Goal: Information Seeking & Learning: Check status

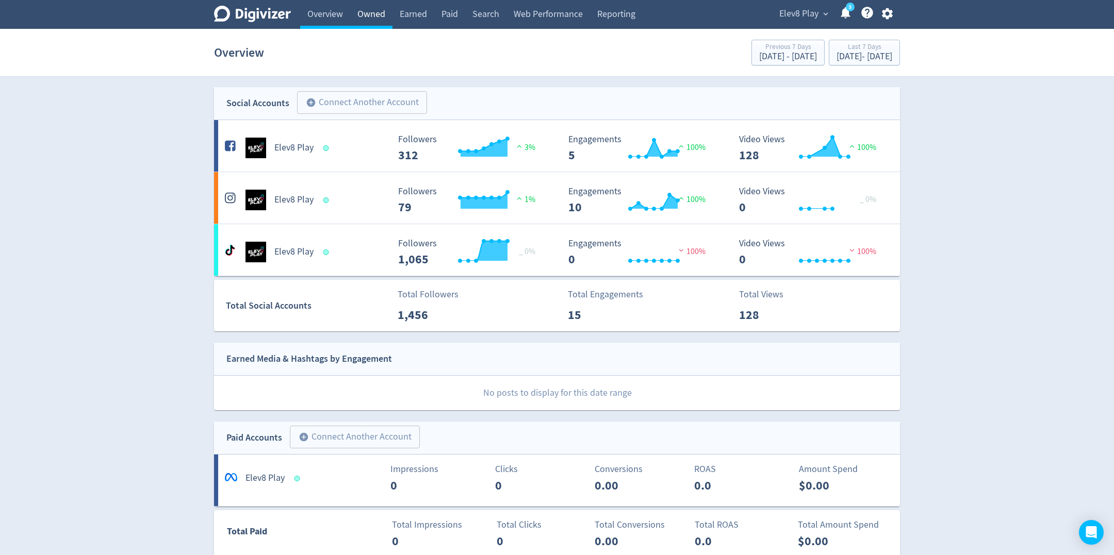
click at [386, 16] on link "Owned" at bounding box center [371, 14] width 42 height 29
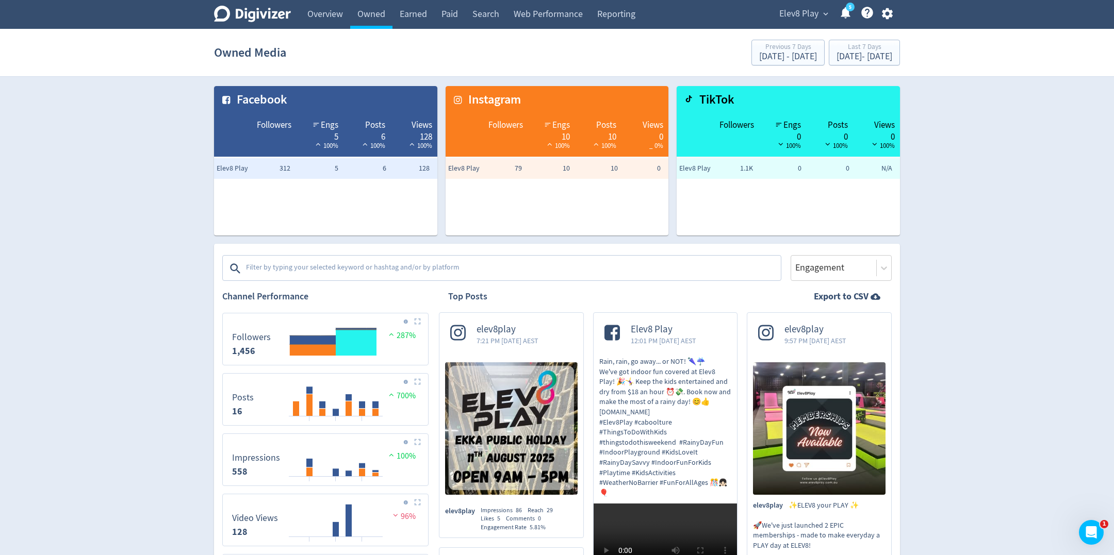
click at [343, 267] on textarea at bounding box center [512, 268] width 535 height 21
click at [796, 13] on span "Elev8 Play" at bounding box center [798, 14] width 39 height 16
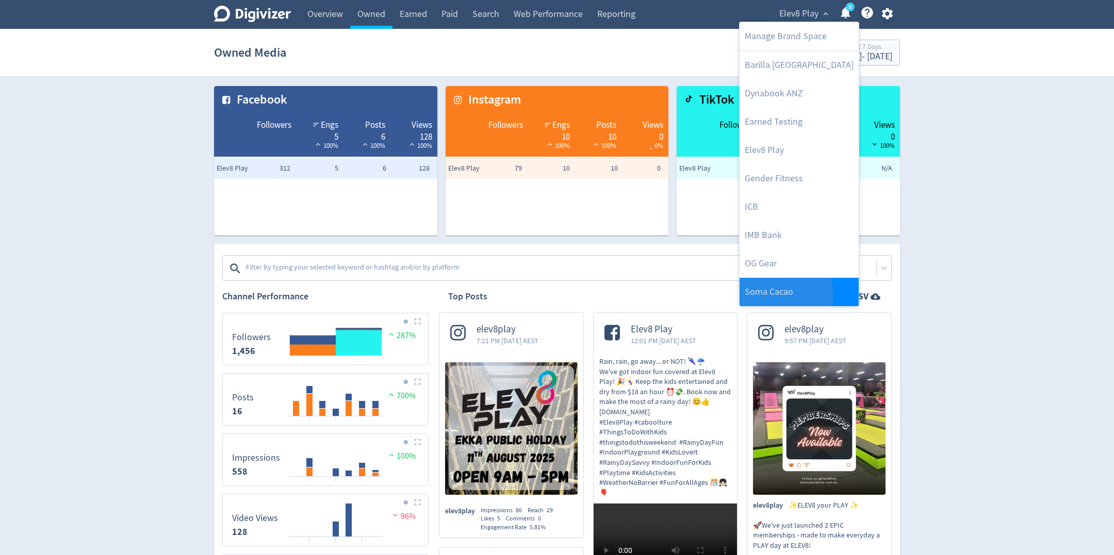
click at [778, 293] on link "Soma Cacao" at bounding box center [798, 292] width 119 height 28
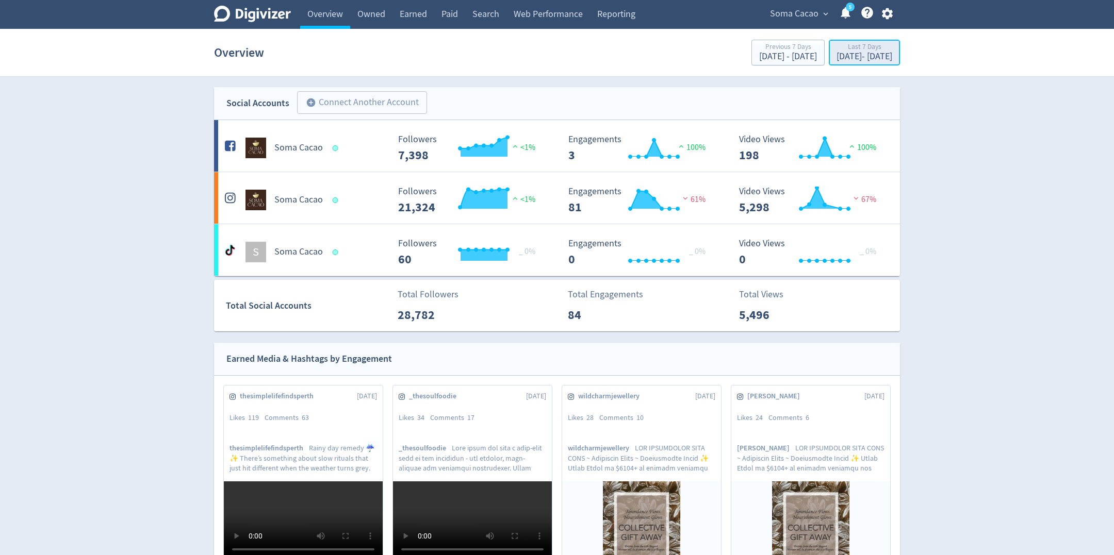
click at [880, 58] on div "[DATE] - [DATE]" at bounding box center [864, 56] width 56 height 9
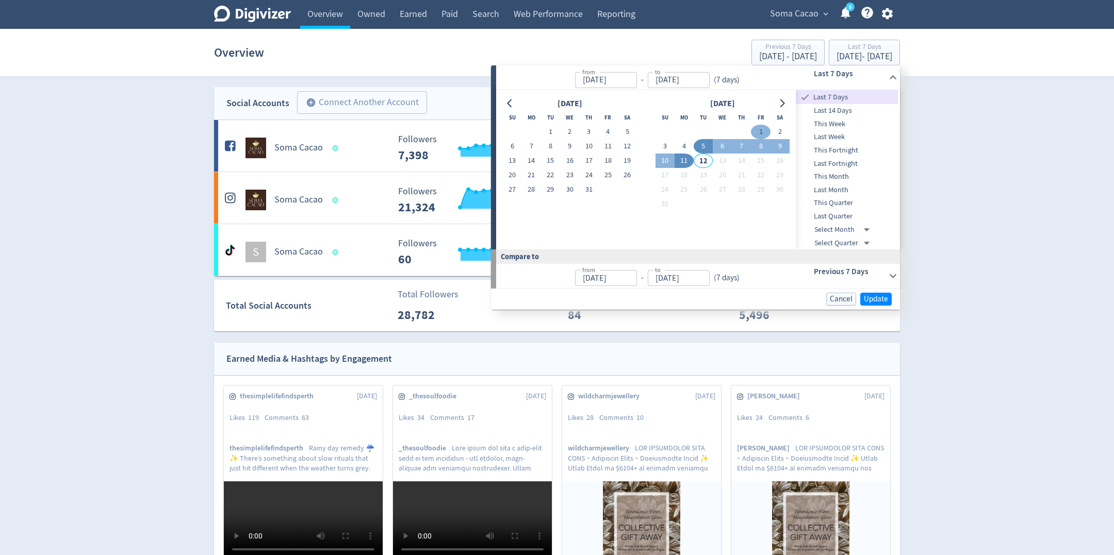
click at [756, 132] on button "1" at bounding box center [760, 132] width 19 height 14
type input "[DATE]"
click at [683, 161] on button "11" at bounding box center [683, 161] width 19 height 14
type input "[DATE]"
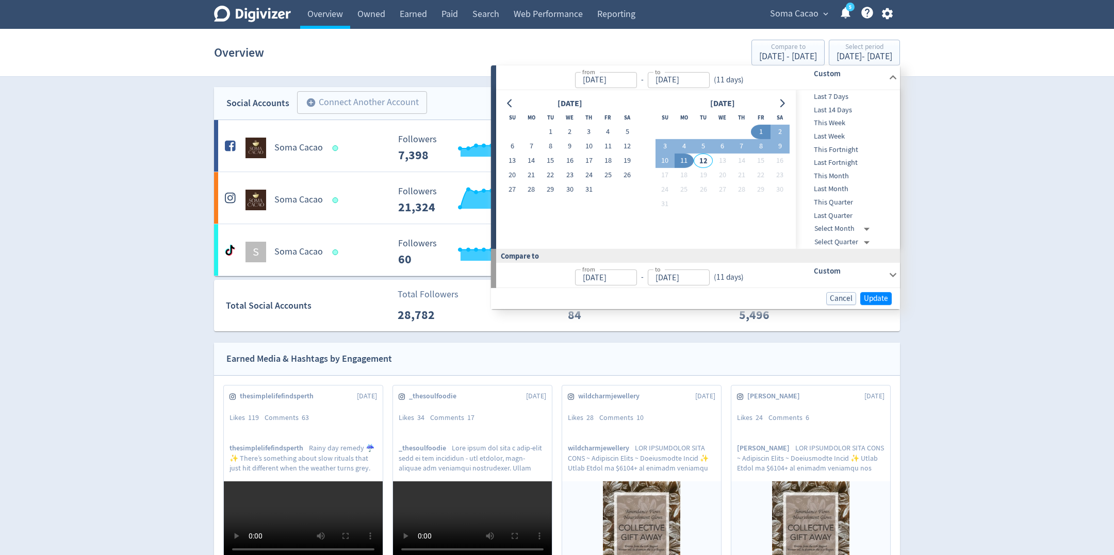
type input "[DATE]"
click at [865, 299] on span "Update" at bounding box center [875, 298] width 24 height 8
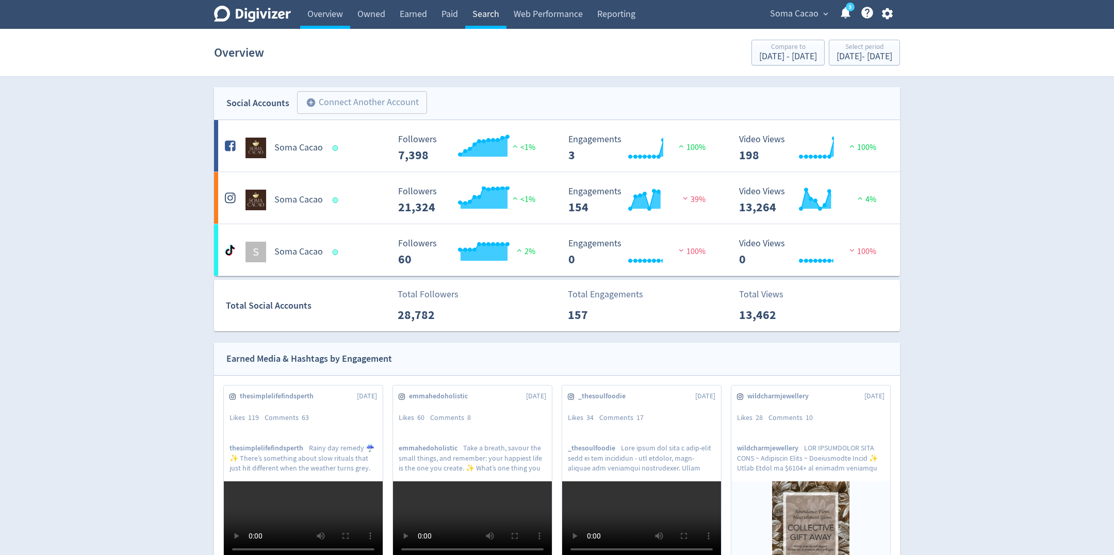
click at [466, 7] on link "Search" at bounding box center [485, 14] width 41 height 29
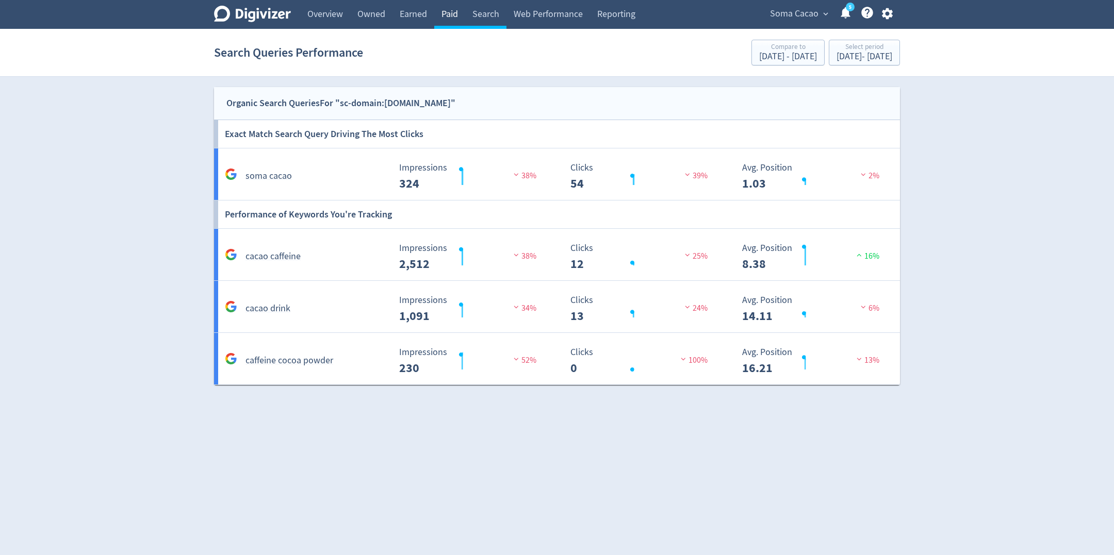
click at [456, 11] on link "Paid" at bounding box center [449, 14] width 31 height 29
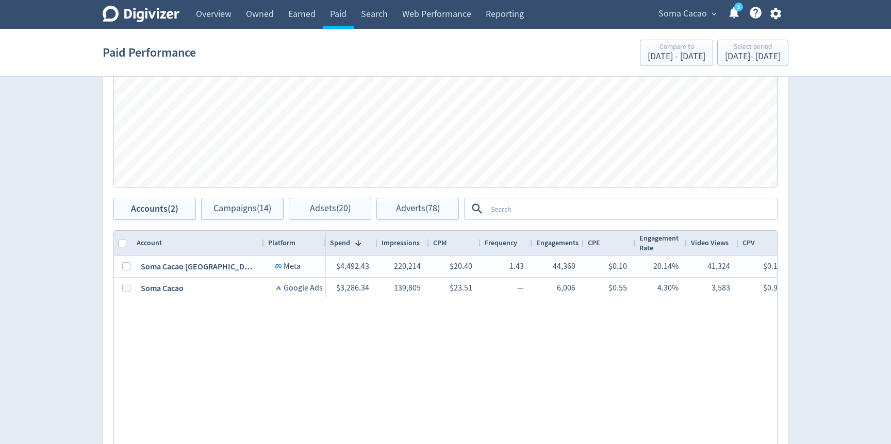
scroll to position [469, 0]
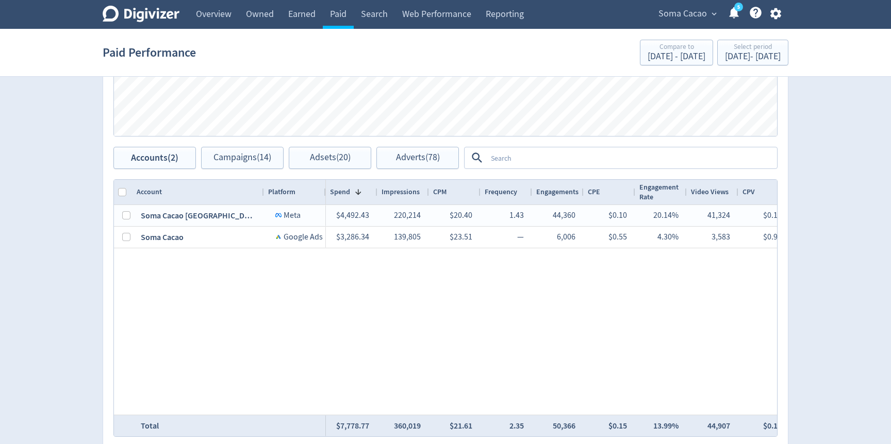
click at [554, 148] on textarea at bounding box center [631, 157] width 289 height 19
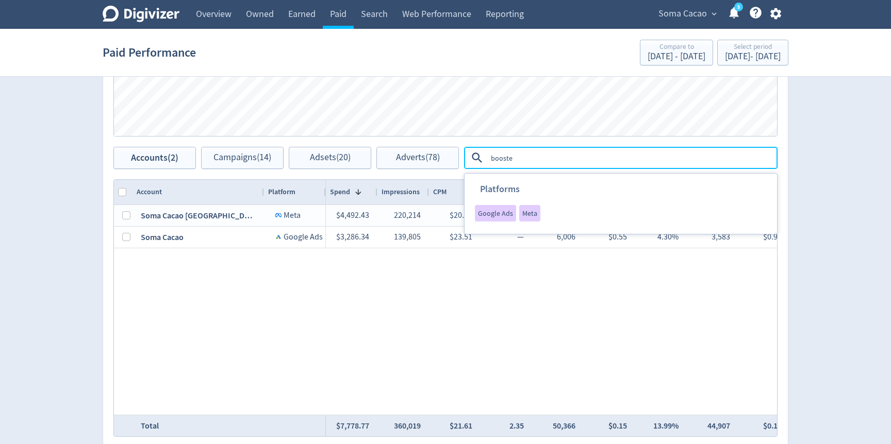
type textarea "boosted"
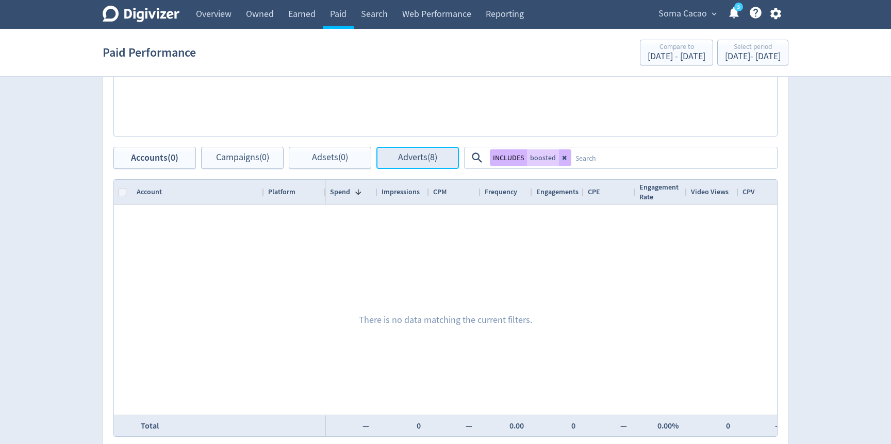
click at [417, 162] on span "Adverts (8)" at bounding box center [417, 158] width 39 height 10
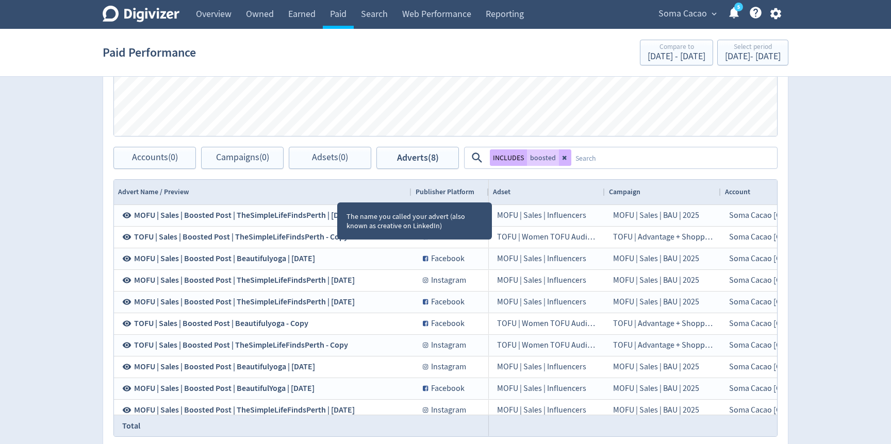
drag, startPoint x: 263, startPoint y: 193, endPoint x: 410, endPoint y: 193, distance: 147.4
click at [410, 193] on div at bounding box center [411, 192] width 4 height 25
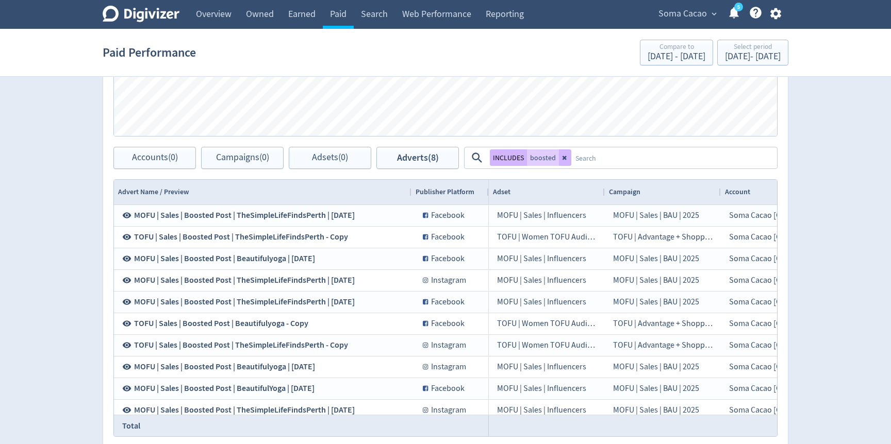
click at [595, 160] on textarea at bounding box center [673, 157] width 205 height 19
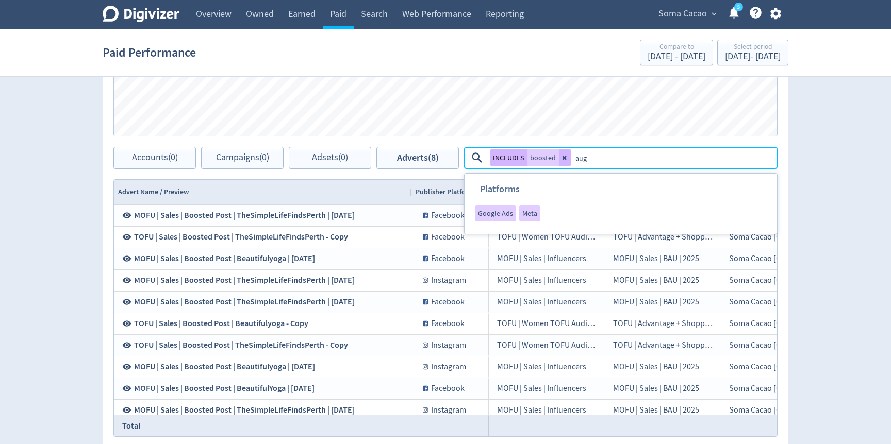
type textarea "[DATE]"
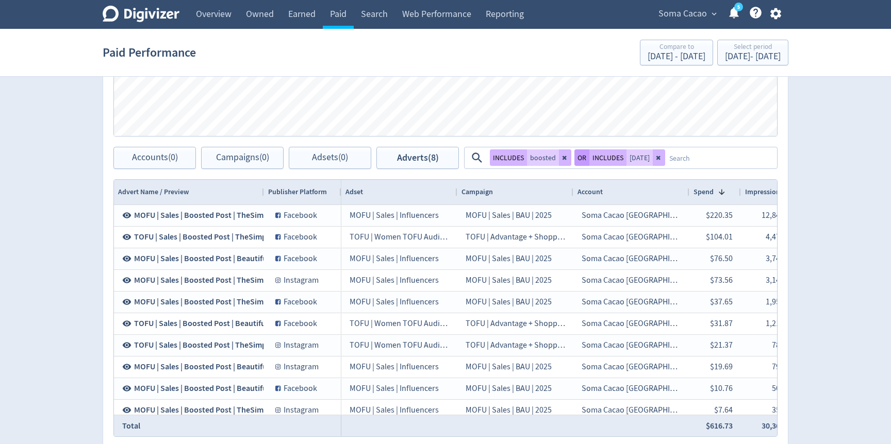
click at [579, 156] on button "OR" at bounding box center [581, 157] width 15 height 16
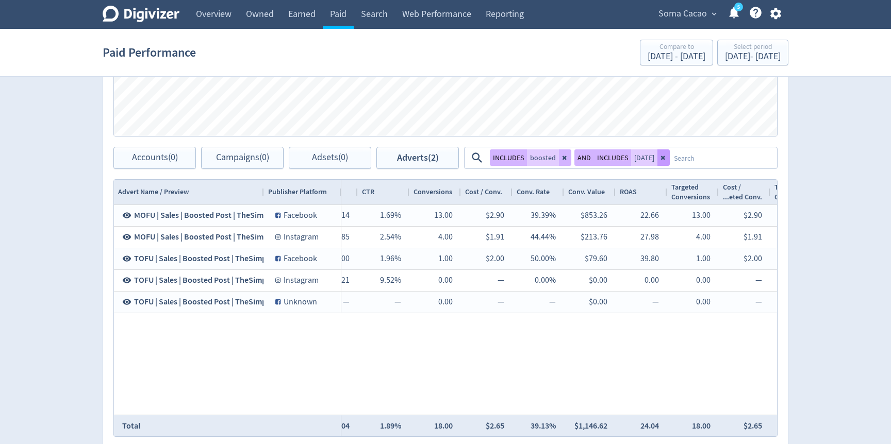
click at [657, 162] on button at bounding box center [663, 157] width 12 height 16
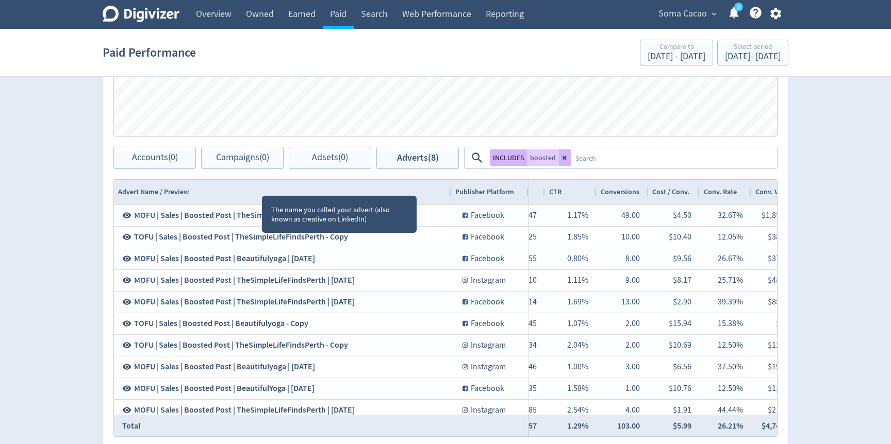
drag, startPoint x: 262, startPoint y: 186, endPoint x: 448, endPoint y: 202, distance: 187.3
click at [448, 202] on div at bounding box center [450, 192] width 4 height 25
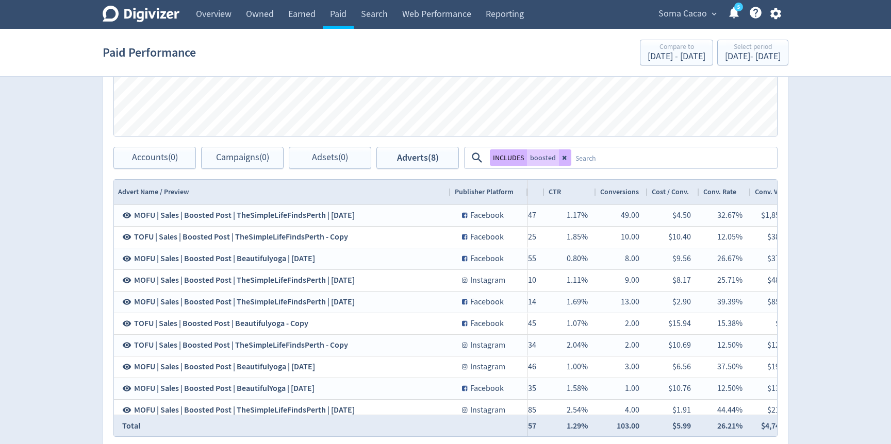
click at [691, 159] on textarea at bounding box center [673, 157] width 205 height 19
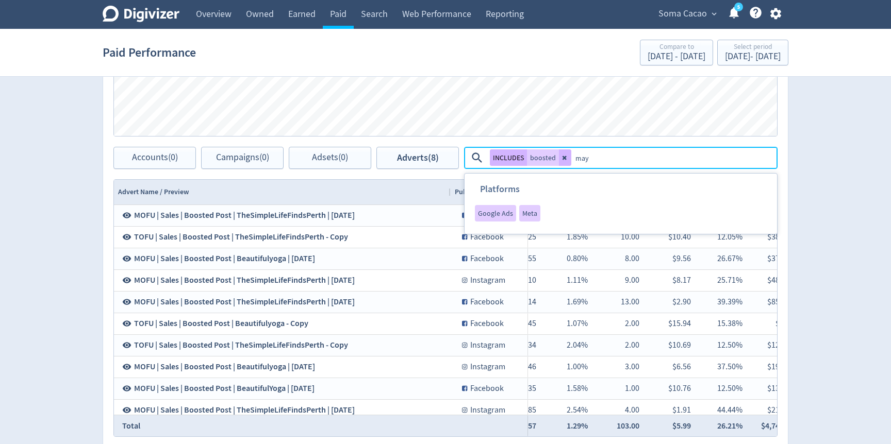
type textarea "[DATE]"
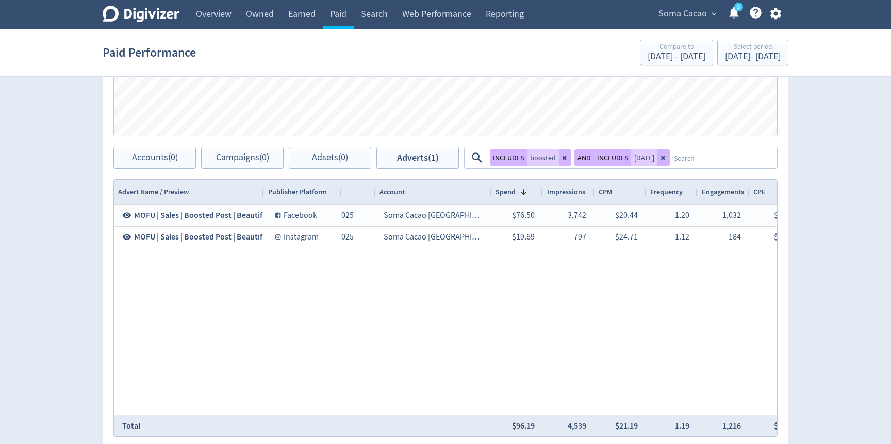
click at [685, 12] on span "Soma Cacao" at bounding box center [682, 14] width 48 height 16
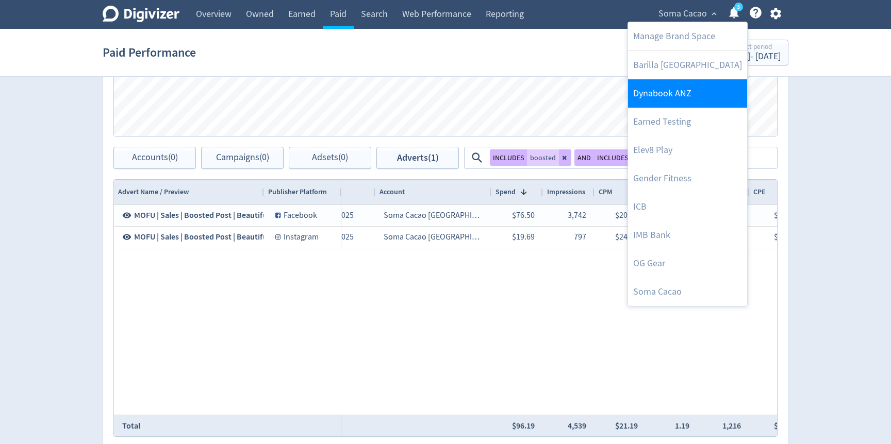
click at [675, 93] on link "Dynabook ANZ" at bounding box center [687, 93] width 119 height 28
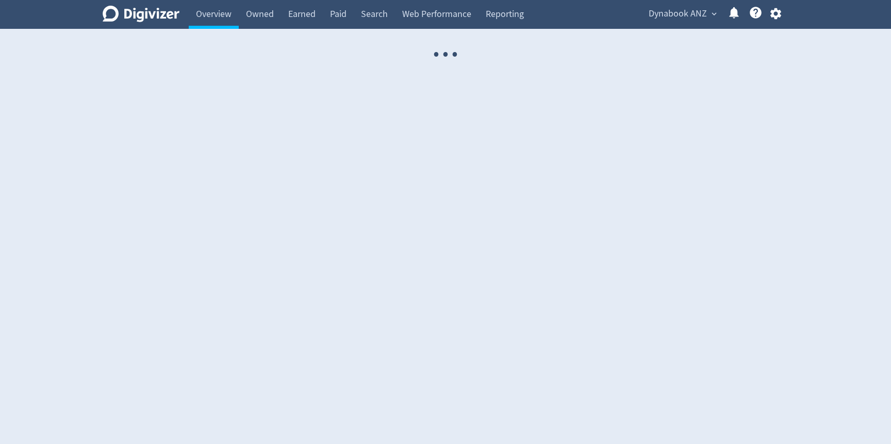
click at [700, 22] on div "Dynabook ANZ expand_more Help Center - Searchable support on using Digivizer" at bounding box center [712, 14] width 151 height 29
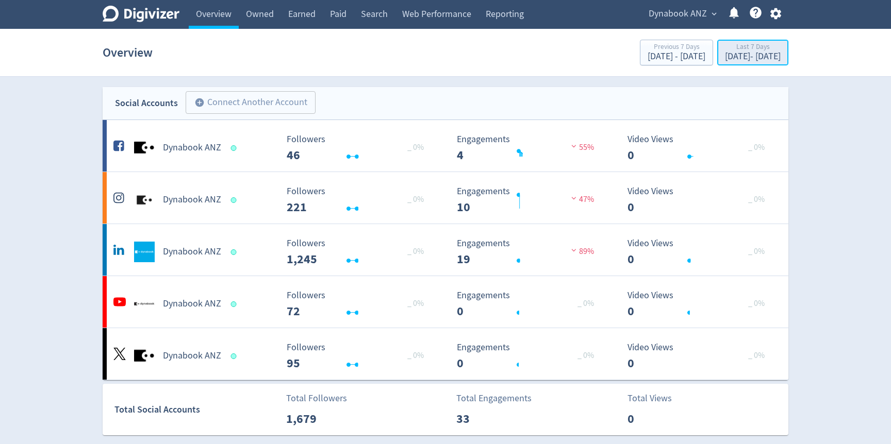
click at [717, 40] on button "Last 7 Days [DATE] - [DATE]" at bounding box center [752, 53] width 71 height 26
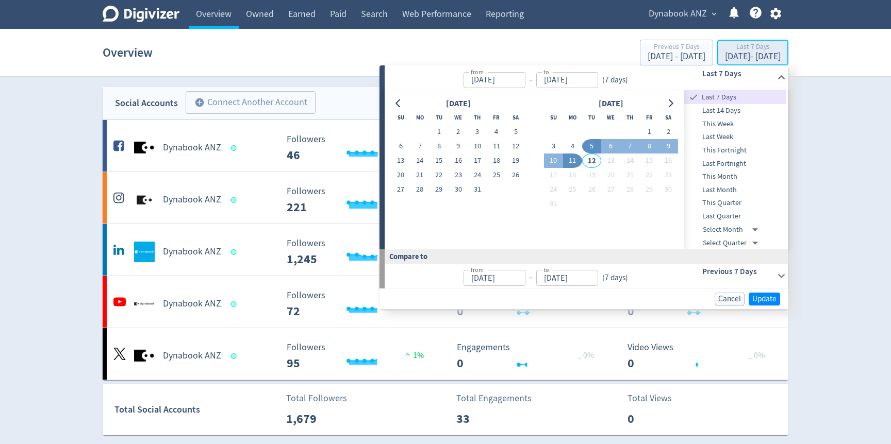
type input "[DATE]"
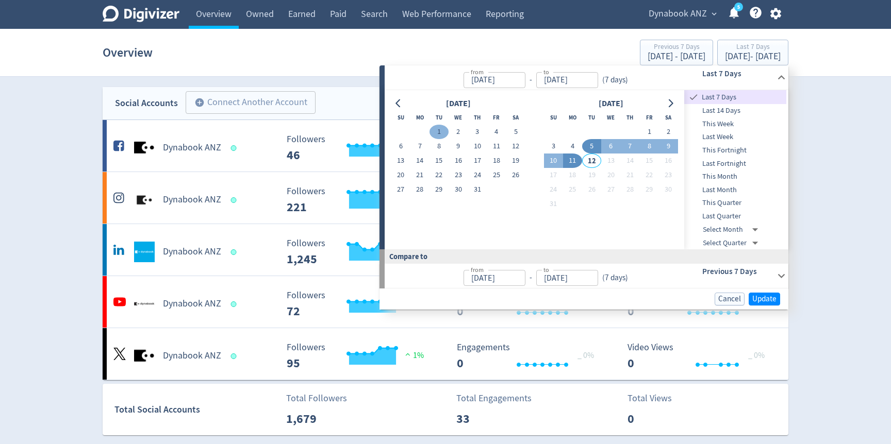
click at [444, 134] on button "1" at bounding box center [438, 132] width 19 height 14
type input "[DATE]"
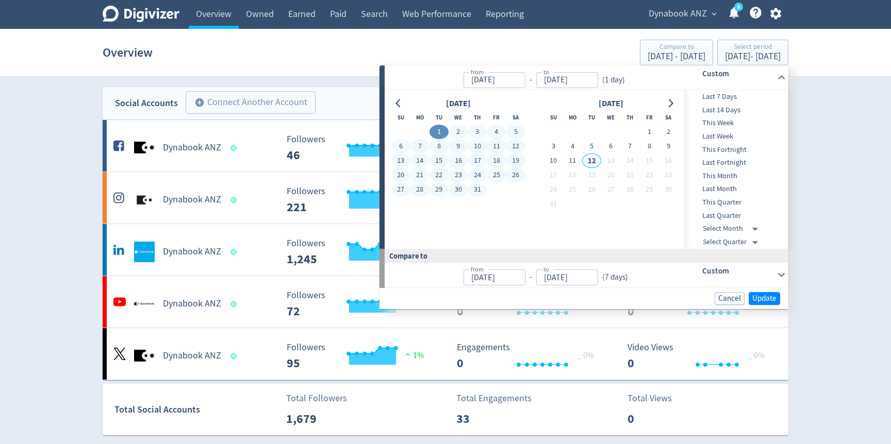
click at [477, 196] on button "31" at bounding box center [477, 189] width 19 height 14
type input "[DATE]"
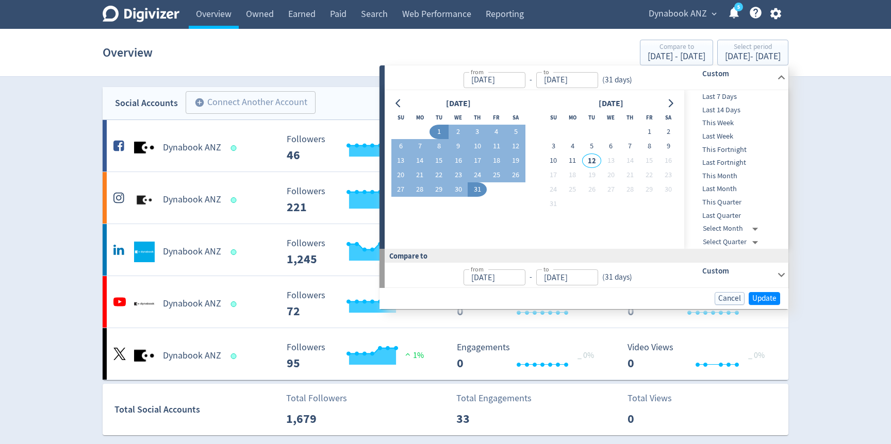
click at [468, 182] on button "31" at bounding box center [477, 189] width 19 height 14
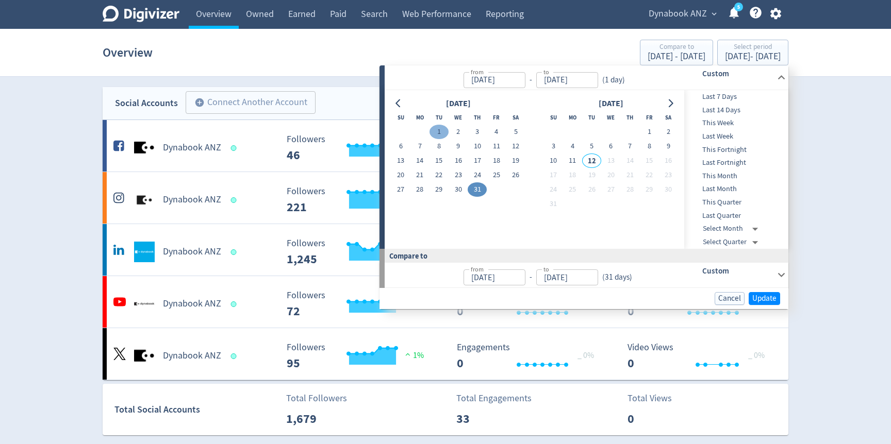
click at [444, 128] on button "1" at bounding box center [438, 132] width 19 height 14
type input "[DATE]"
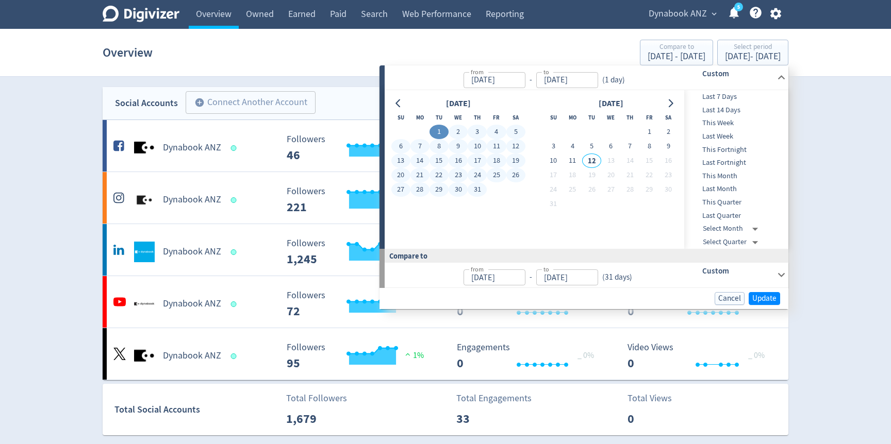
click at [480, 191] on button "31" at bounding box center [477, 189] width 19 height 14
type input "[DATE]"
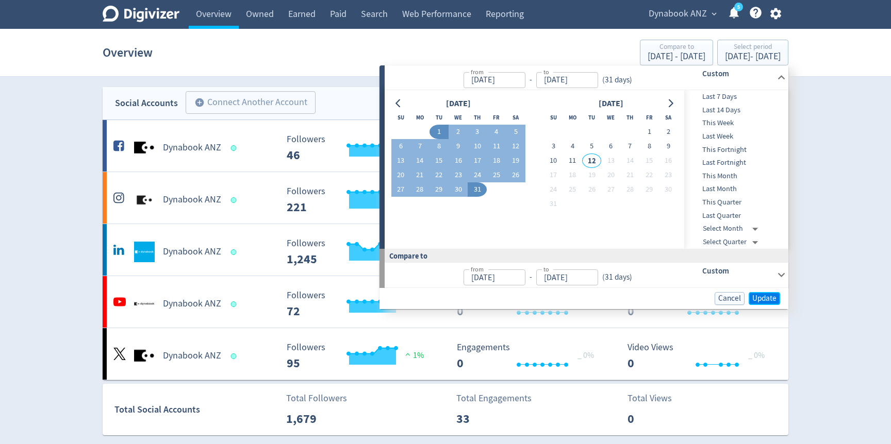
click at [756, 296] on span "Update" at bounding box center [764, 299] width 24 height 8
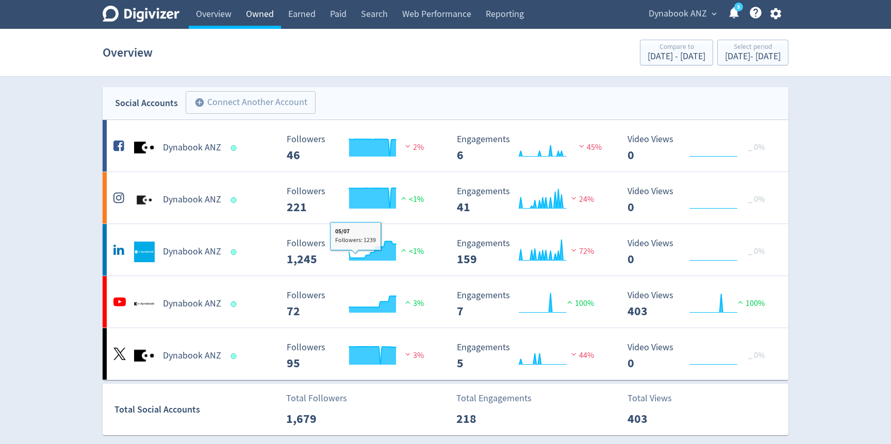
click at [271, 11] on link "Owned" at bounding box center [260, 14] width 42 height 29
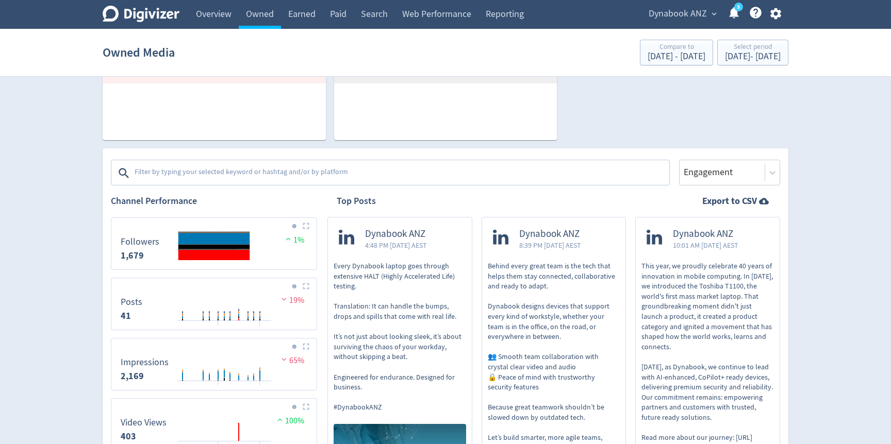
scroll to position [255, 0]
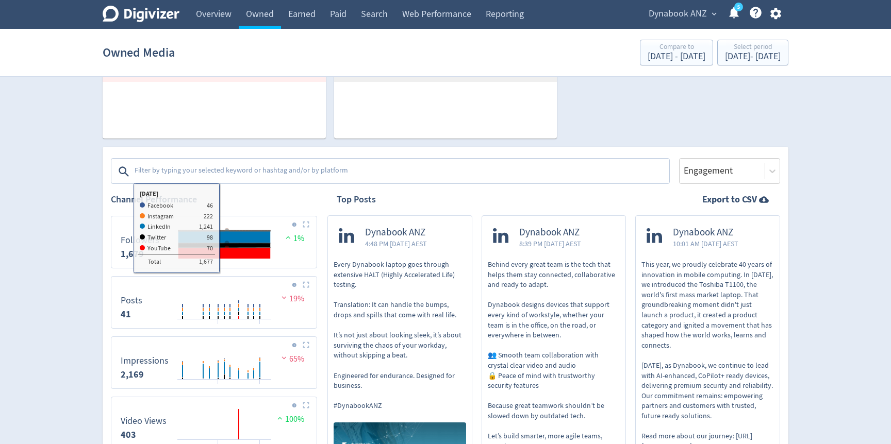
click at [241, 171] on textarea at bounding box center [401, 171] width 535 height 21
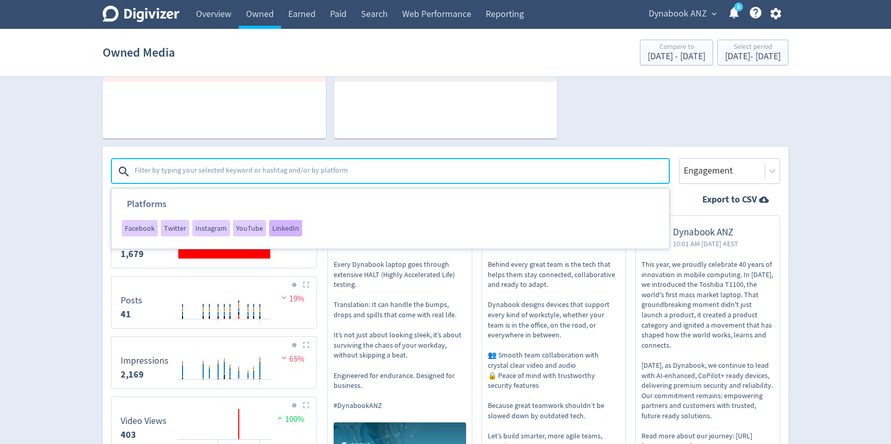
click at [283, 226] on span "LinkedIn" at bounding box center [285, 228] width 27 height 7
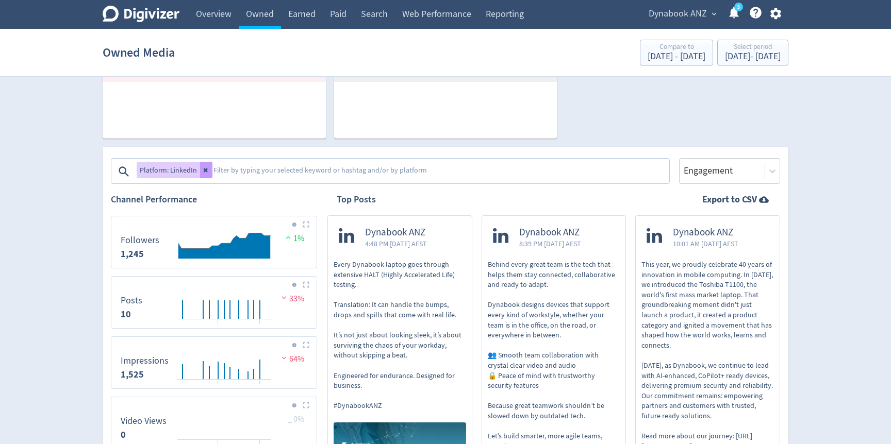
click at [205, 169] on icon at bounding box center [206, 171] width 4 height 4
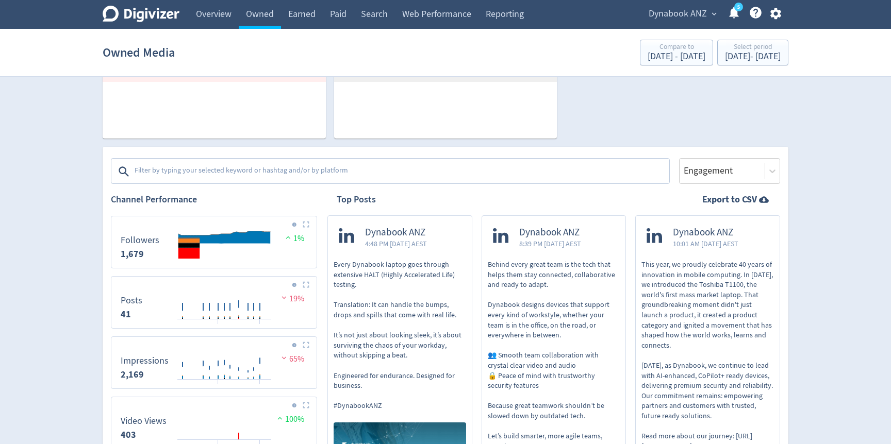
click at [211, 169] on textarea at bounding box center [401, 171] width 535 height 21
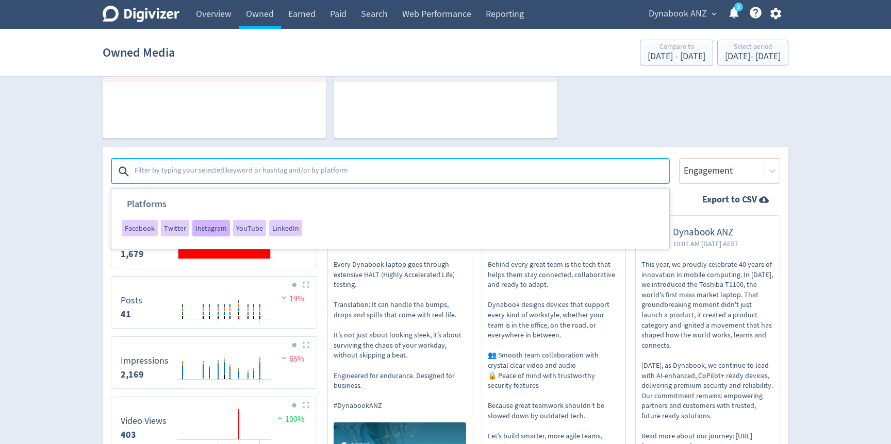
click at [213, 225] on span "Instagram" at bounding box center [210, 228] width 31 height 7
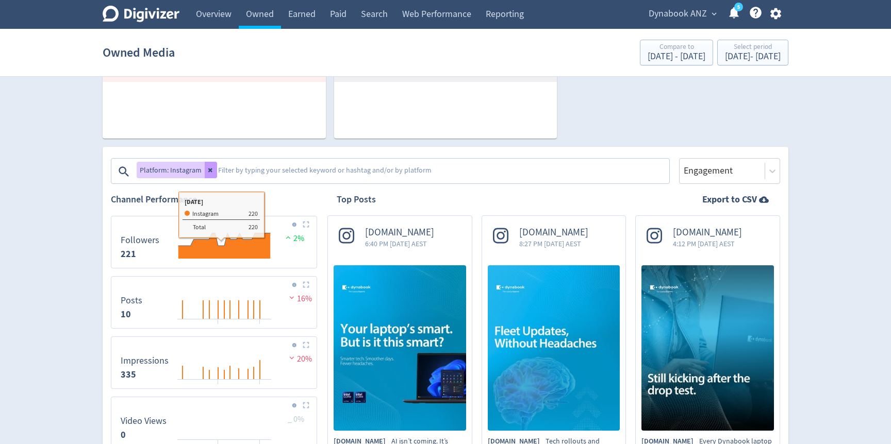
click at [208, 168] on icon at bounding box center [211, 170] width 6 height 6
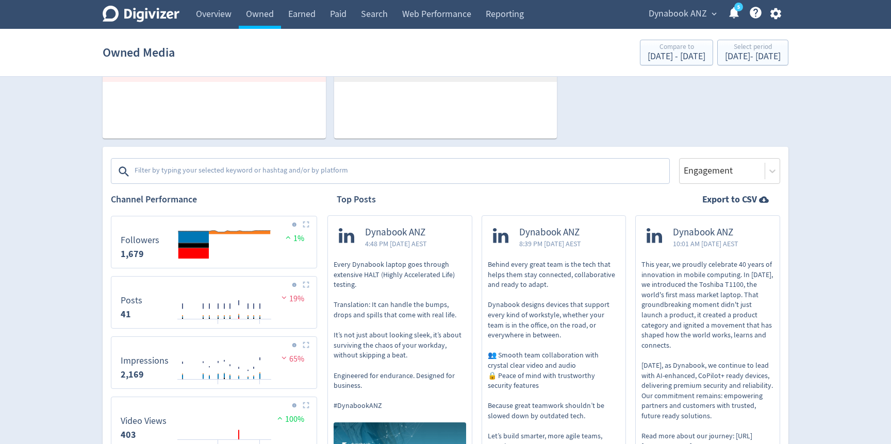
click at [210, 169] on textarea at bounding box center [401, 171] width 535 height 21
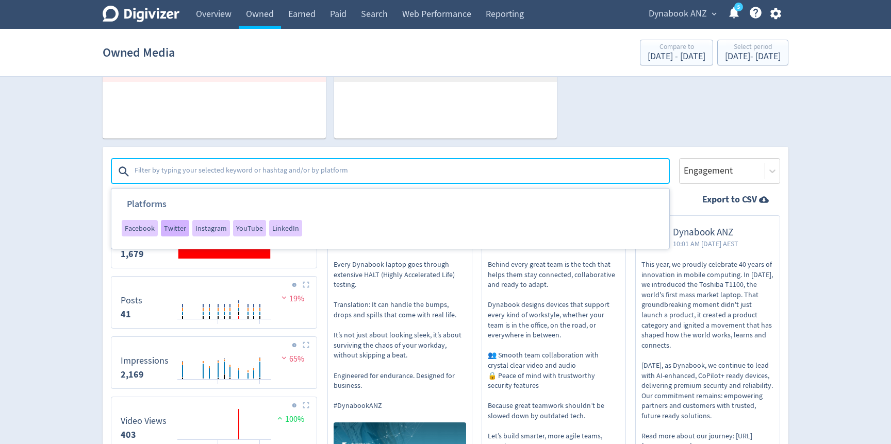
click at [171, 234] on div "Twitter" at bounding box center [175, 228] width 28 height 16
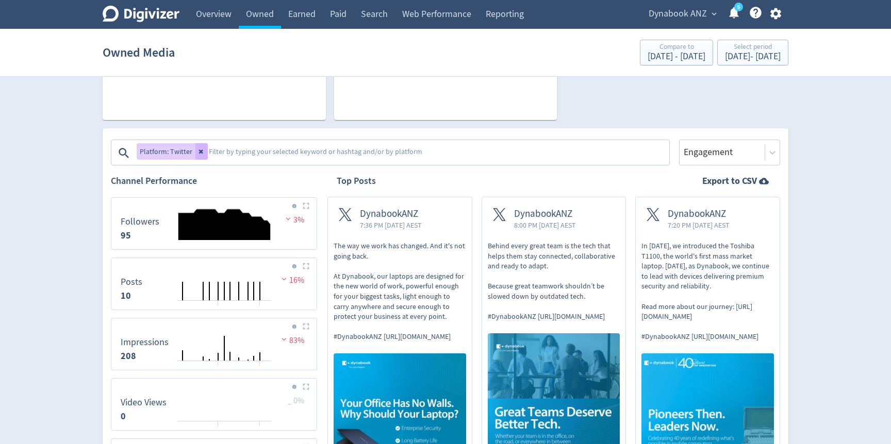
scroll to position [274, 0]
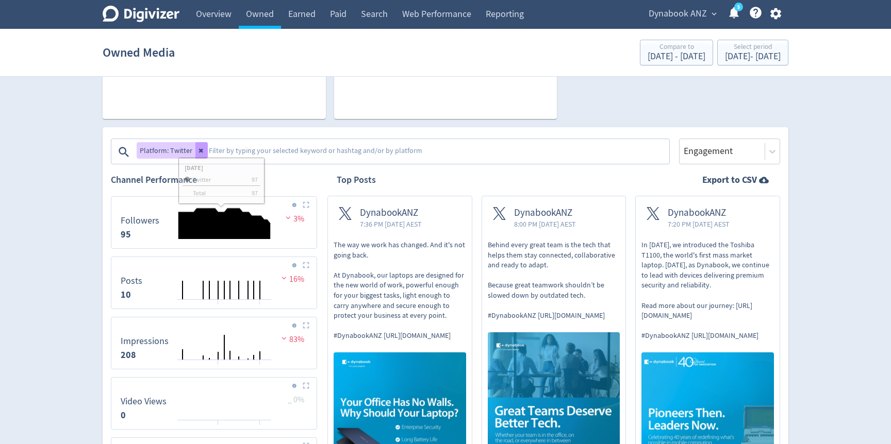
click at [202, 151] on icon at bounding box center [201, 150] width 6 height 6
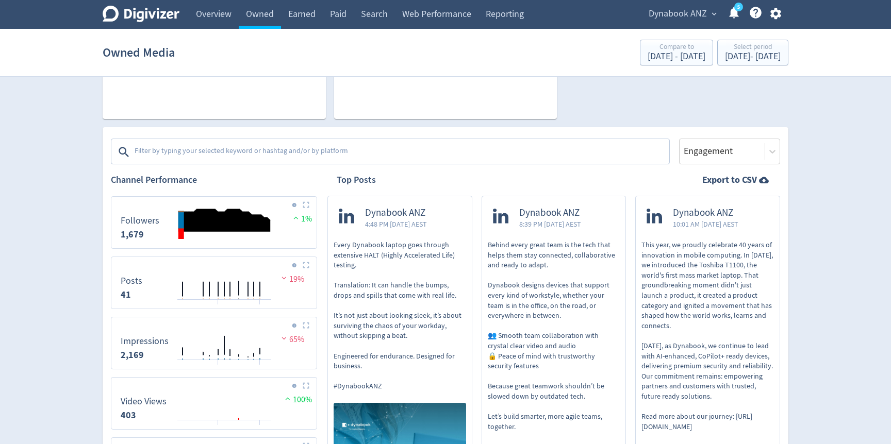
click at [207, 151] on textarea at bounding box center [401, 152] width 535 height 21
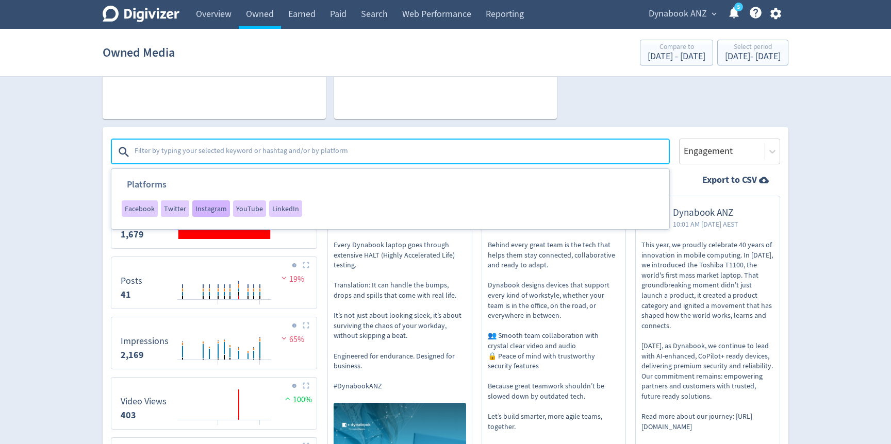
click at [218, 209] on span "Instagram" at bounding box center [210, 208] width 31 height 7
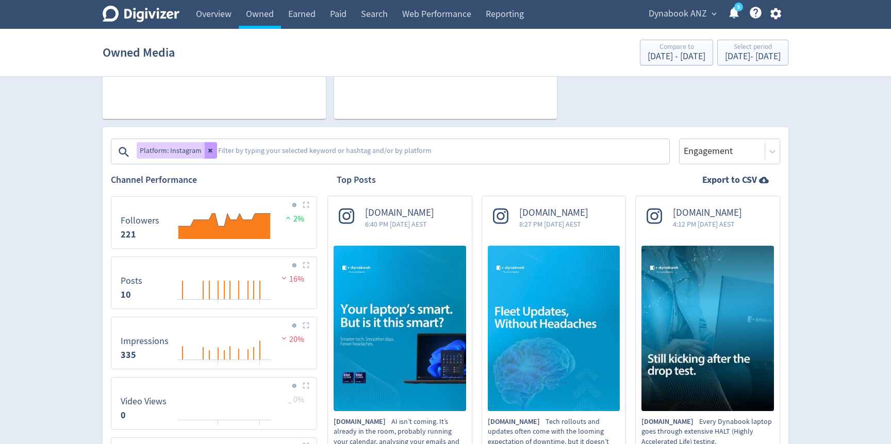
click at [208, 153] on icon at bounding box center [211, 150] width 6 height 6
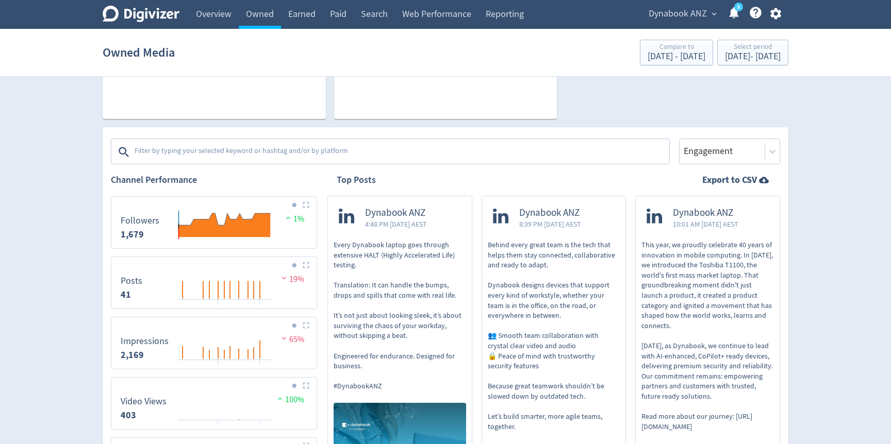
click at [220, 153] on textarea at bounding box center [401, 152] width 535 height 21
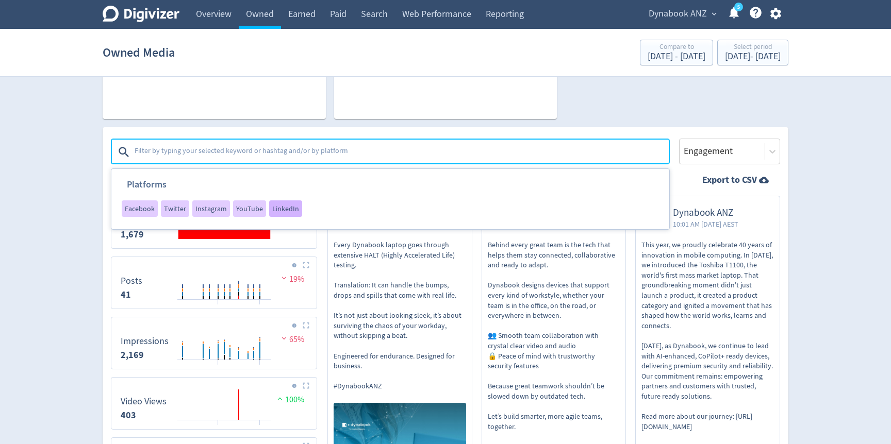
click at [278, 210] on span "LinkedIn" at bounding box center [285, 208] width 27 height 7
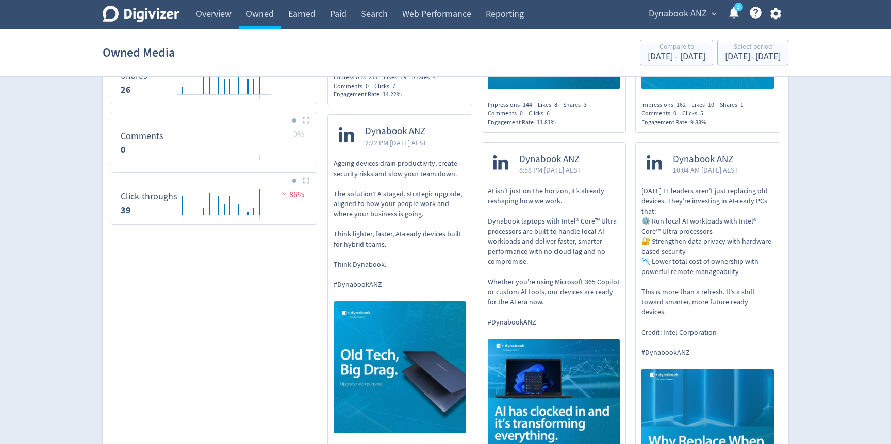
scroll to position [782, 0]
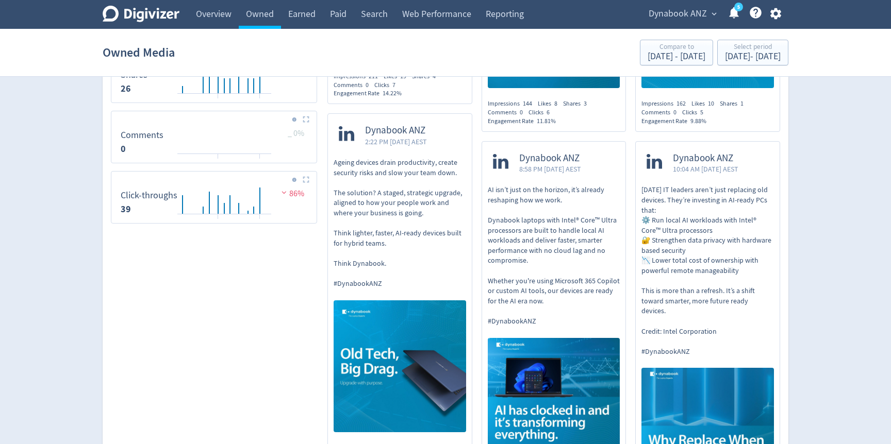
click at [690, 16] on span "Dynabook ANZ" at bounding box center [678, 14] width 58 height 16
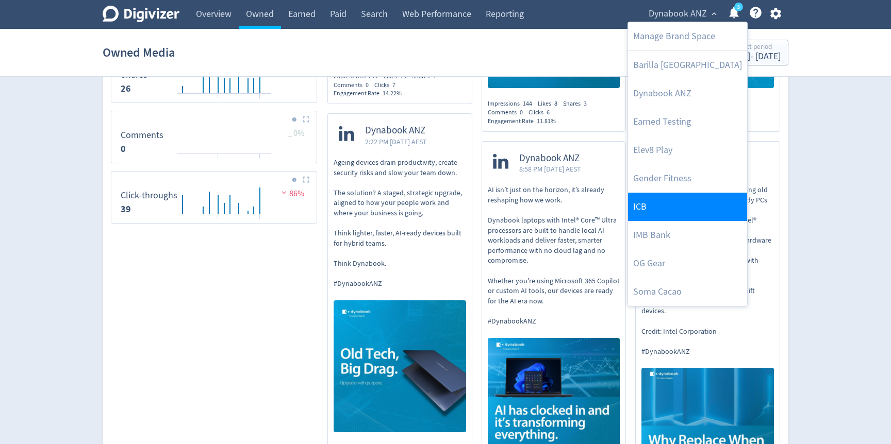
click at [637, 210] on link "ICB" at bounding box center [687, 207] width 119 height 28
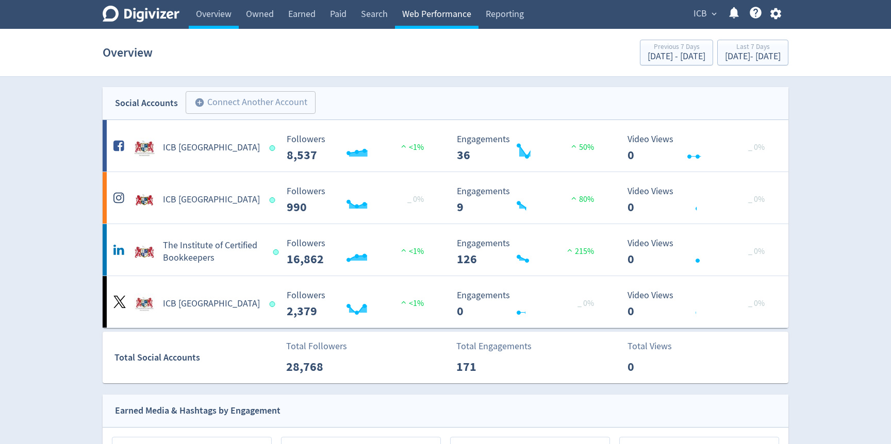
click at [439, 17] on link "Web Performance" at bounding box center [437, 14] width 84 height 29
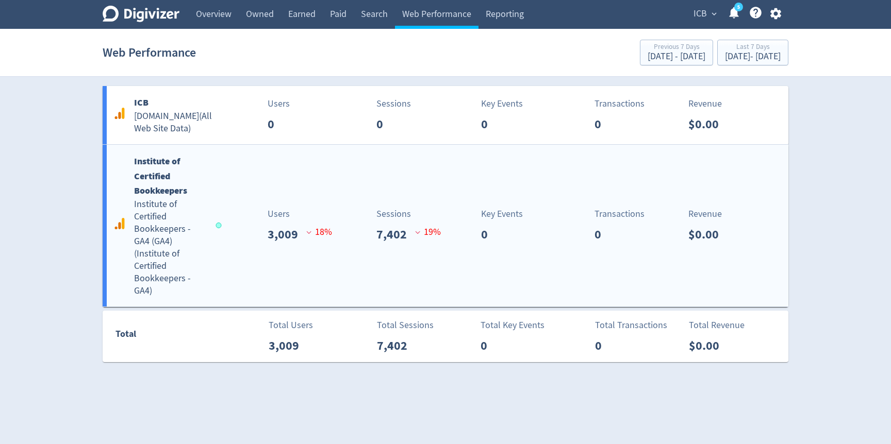
click at [436, 160] on div "Institute of Certified Bookkeepers Institute of Certified Bookkeepers - GA4 (GA…" at bounding box center [446, 226] width 686 height 162
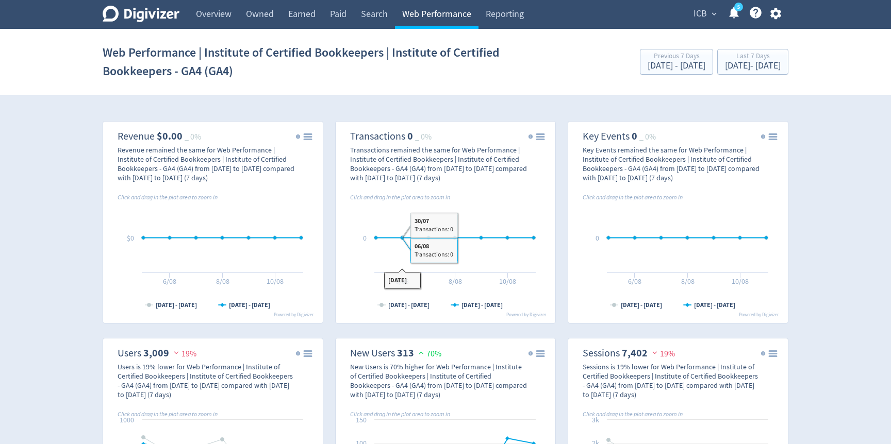
click at [438, 19] on link "Web Performance" at bounding box center [437, 14] width 84 height 29
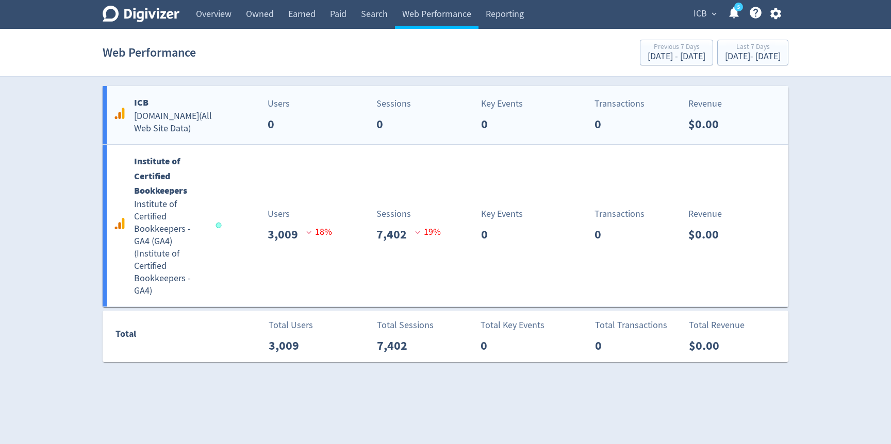
click at [329, 126] on div "Users 0" at bounding box center [298, 115] width 72 height 37
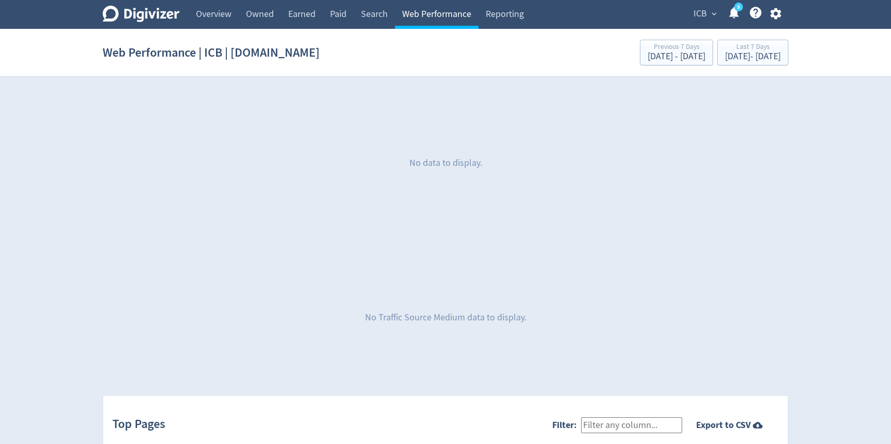
click at [436, 10] on link "Web Performance" at bounding box center [437, 14] width 84 height 29
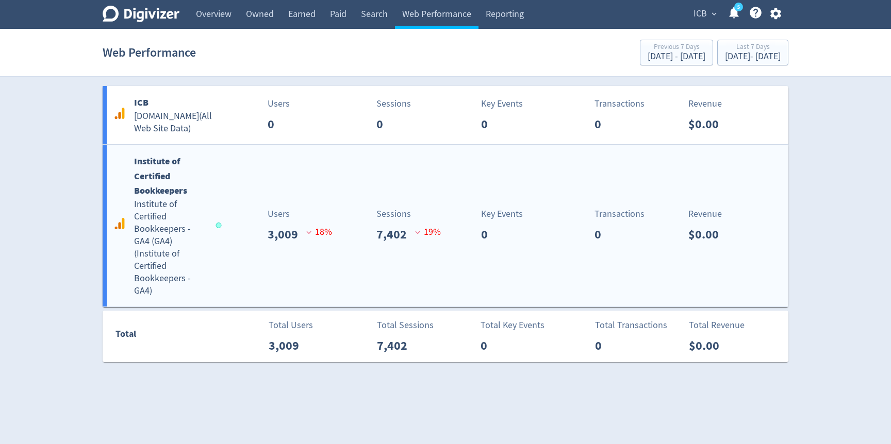
click at [235, 265] on div "Institute of Certified Bookkeepers Institute of Certified Bookkeepers - GA4 (GA…" at bounding box center [446, 226] width 686 height 162
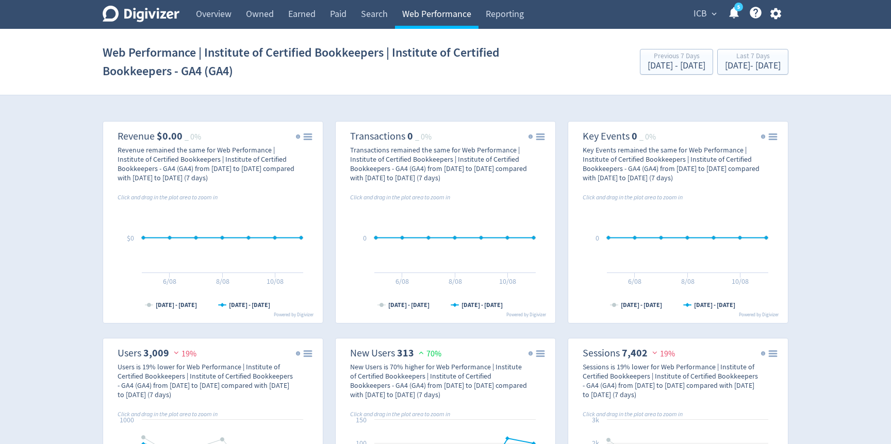
click at [427, 13] on link "Web Performance" at bounding box center [437, 14] width 84 height 29
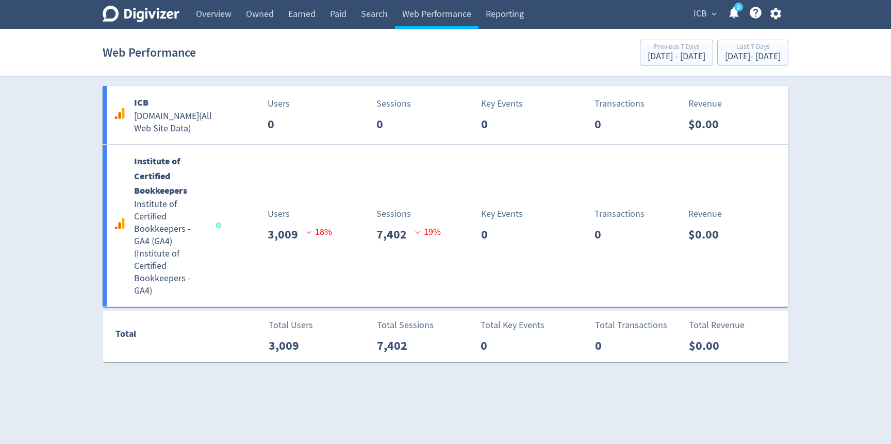
click at [151, 6] on icon "Digivizer Logo" at bounding box center [141, 14] width 77 height 16
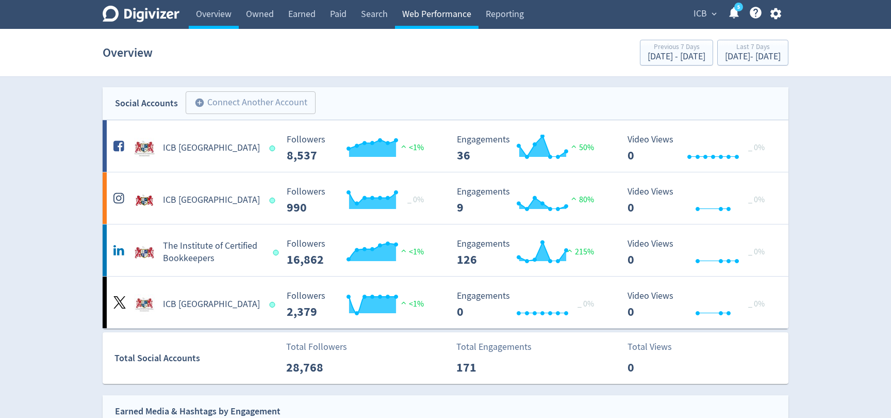
click at [448, 22] on link "Web Performance" at bounding box center [437, 14] width 84 height 29
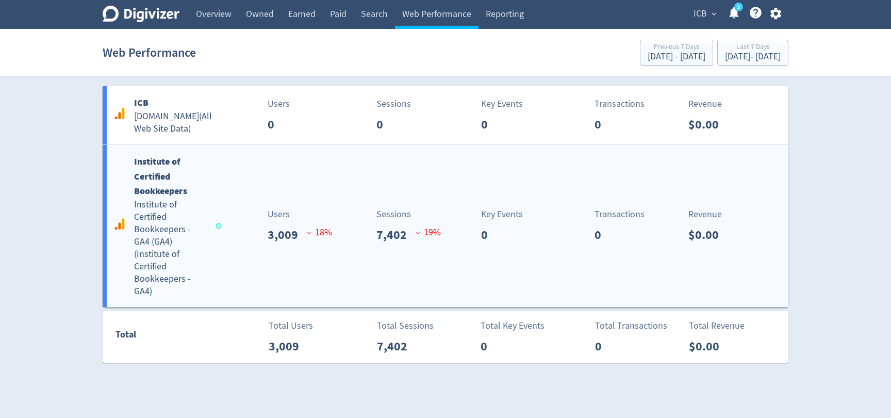
click at [161, 232] on h5 "Institute of Certified Bookkeepers - GA4 (GA4) ( Institute of Certified Bookkee…" at bounding box center [170, 247] width 72 height 99
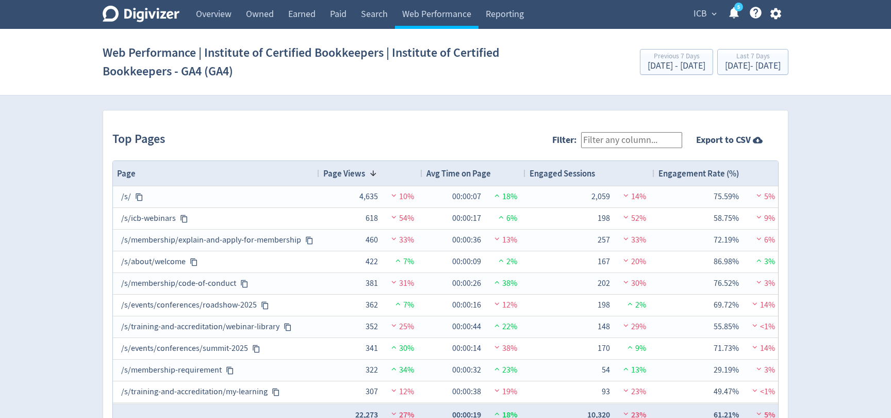
scroll to position [1041, 0]
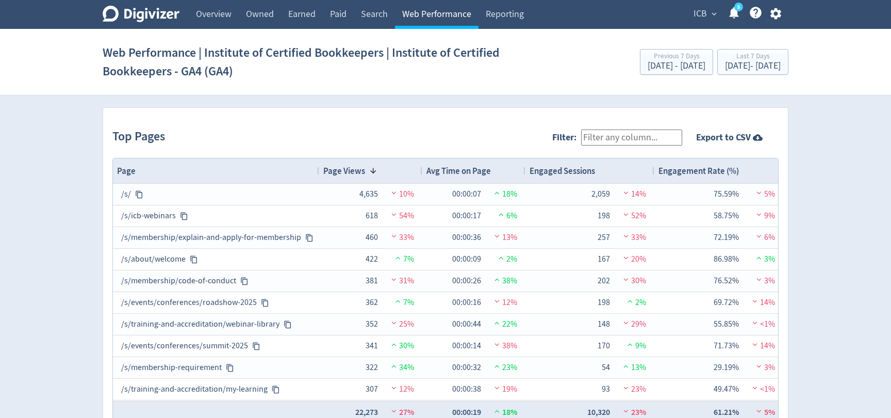
click at [421, 17] on link "Web Performance" at bounding box center [437, 14] width 84 height 29
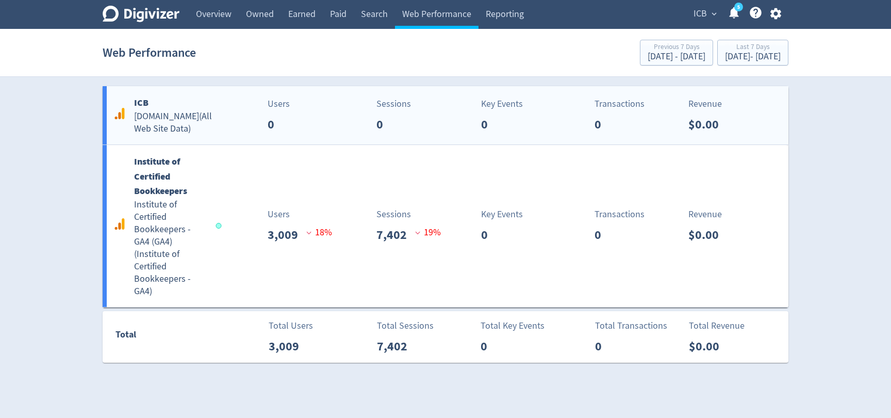
click at [174, 113] on h5 "[DOMAIN_NAME] ( All Web Site Data )" at bounding box center [177, 122] width 86 height 25
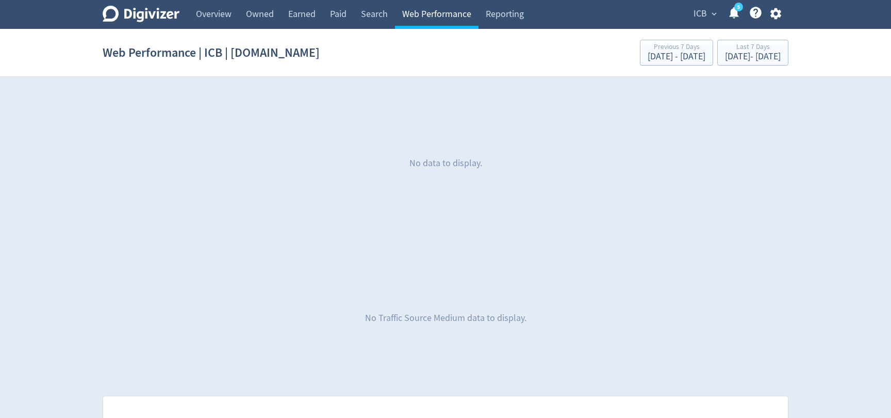
click at [422, 14] on link "Web Performance" at bounding box center [437, 14] width 84 height 29
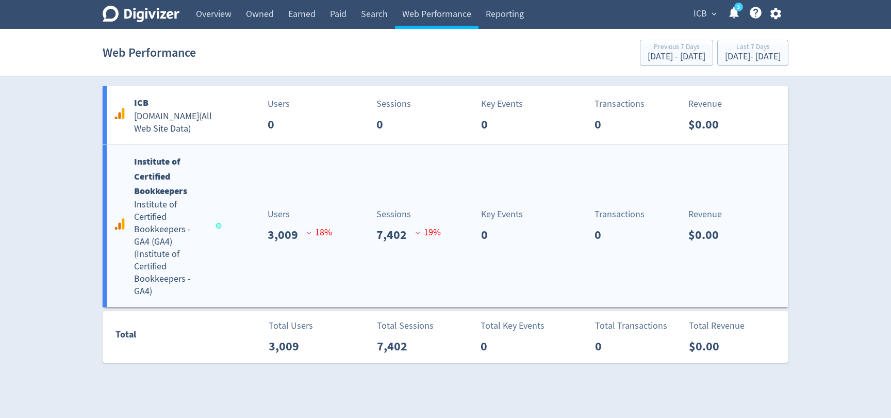
click at [358, 215] on div "Sessions 7,402 19 %" at bounding box center [390, 225] width 113 height 37
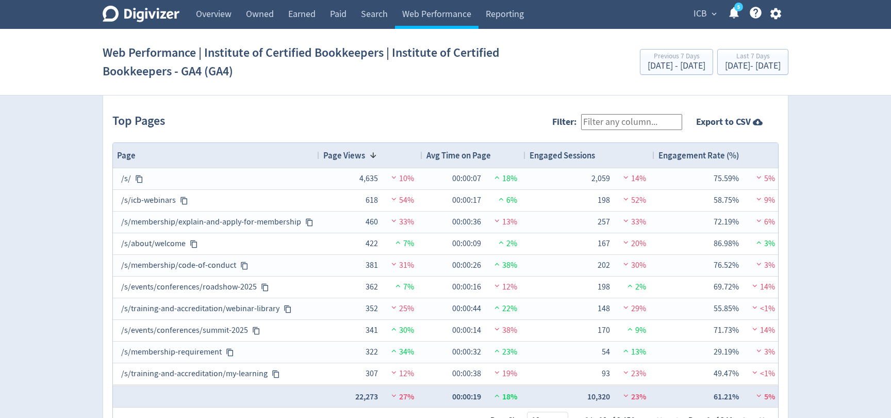
scroll to position [1070, 0]
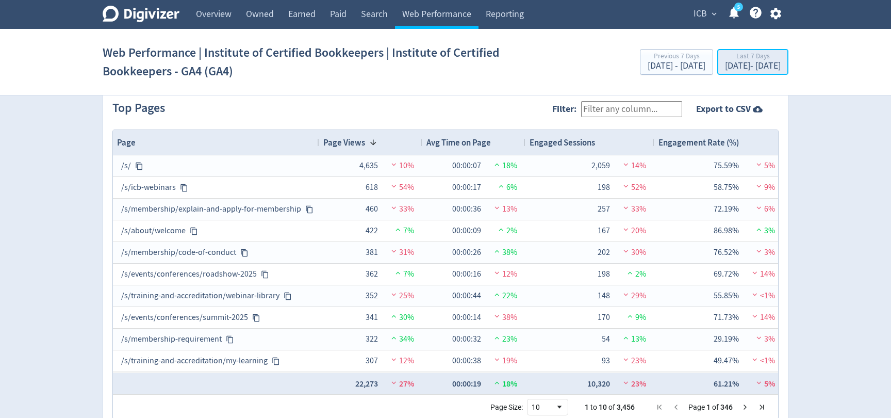
click at [725, 60] on div "Last 7 Days" at bounding box center [753, 57] width 56 height 9
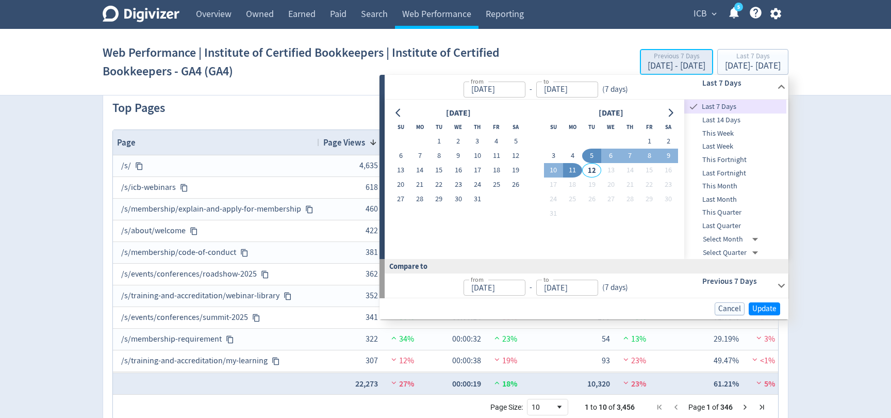
click at [647, 65] on div "[DATE] - [DATE]" at bounding box center [676, 65] width 58 height 9
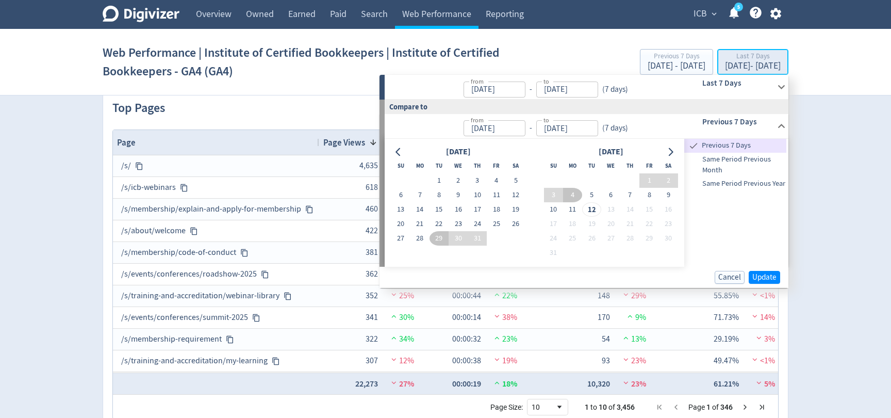
click at [725, 54] on div "Last 7 Days" at bounding box center [753, 57] width 56 height 9
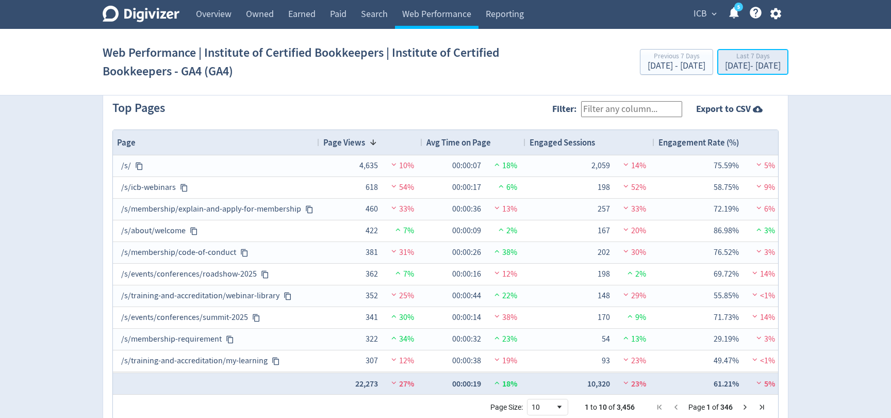
click at [743, 71] on div "[DATE] - [DATE]" at bounding box center [753, 65] width 56 height 9
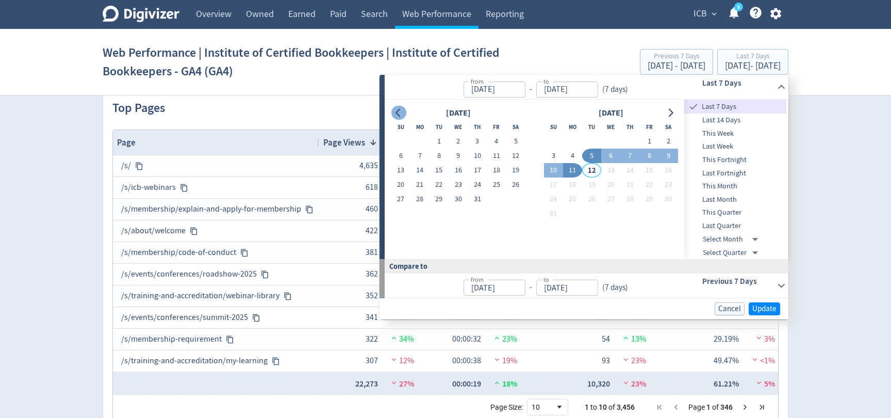
click at [398, 109] on icon "Go to previous month" at bounding box center [398, 113] width 8 height 8
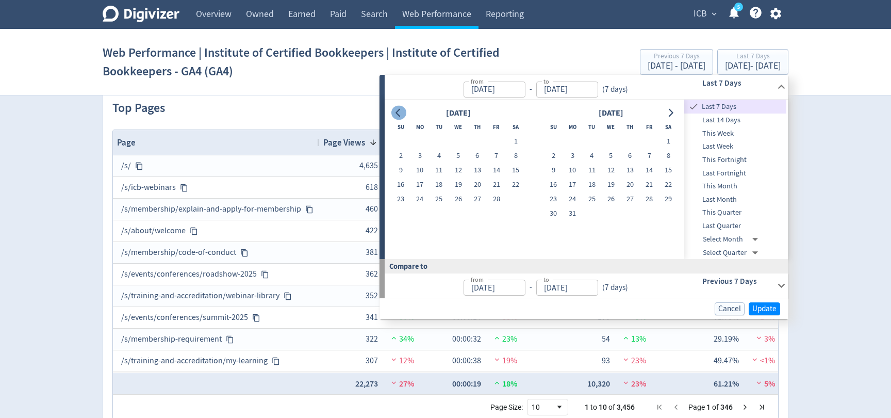
click at [398, 109] on icon "Go to previous month" at bounding box center [398, 113] width 8 height 8
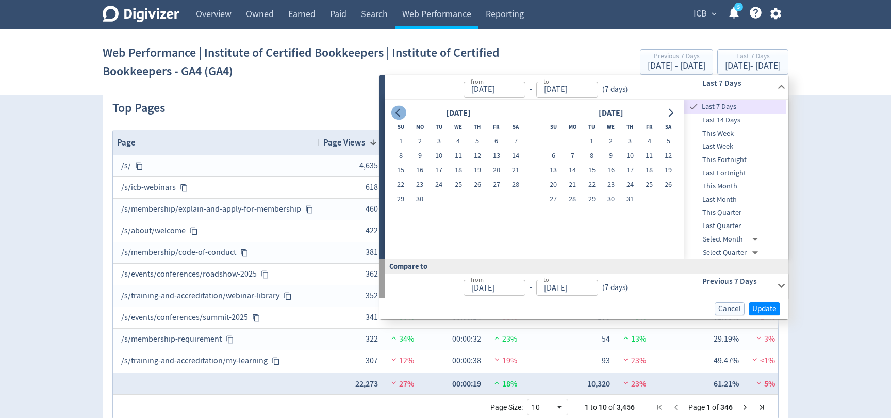
click at [398, 109] on icon "Go to previous month" at bounding box center [398, 113] width 8 height 8
click at [422, 143] on button "1" at bounding box center [419, 141] width 19 height 14
type input "[DATE]"
click at [671, 112] on icon "Go to next month" at bounding box center [670, 113] width 8 height 8
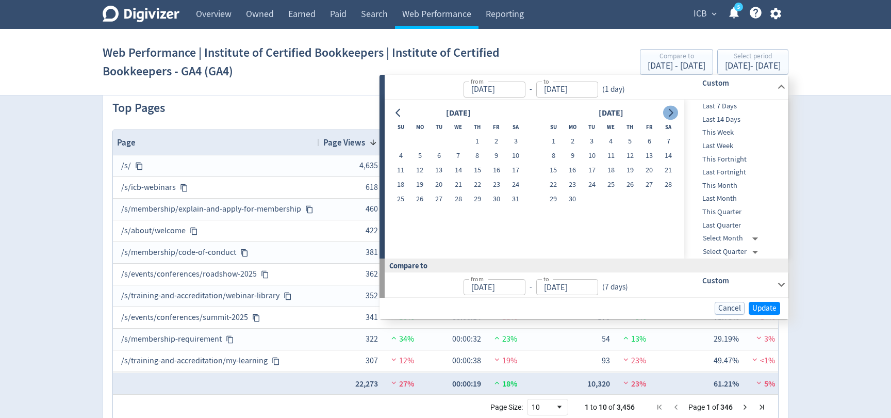
click at [671, 112] on icon "Go to next month" at bounding box center [670, 113] width 8 height 8
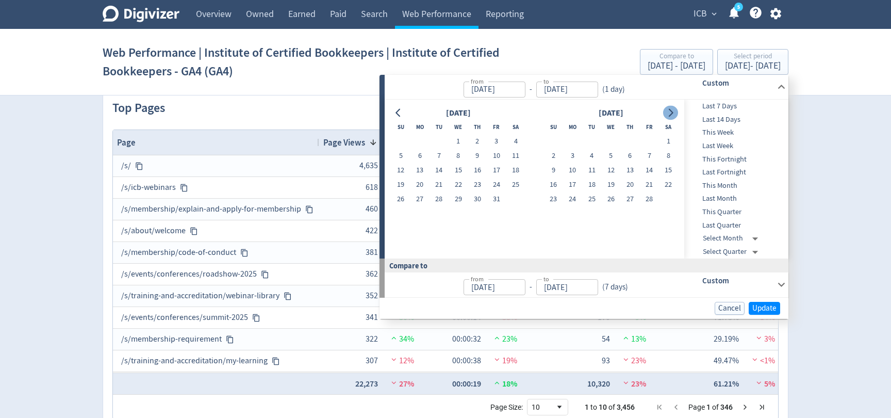
click at [671, 112] on icon "Go to next month" at bounding box center [670, 113] width 8 height 8
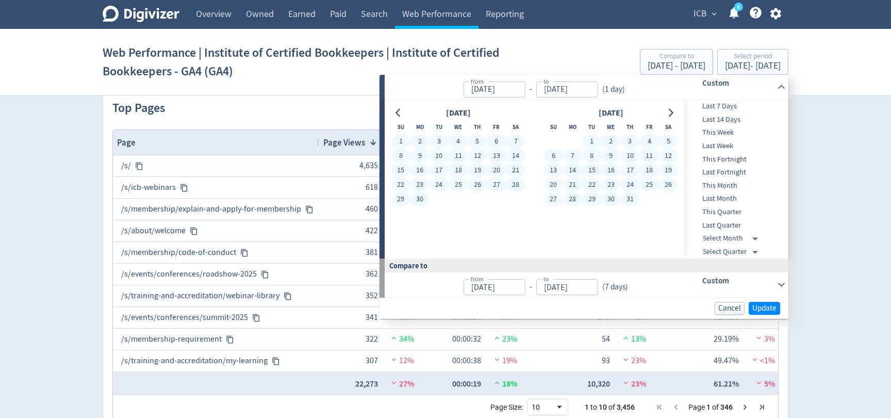
click at [627, 195] on button "31" at bounding box center [629, 199] width 19 height 14
type input "[DATE]"
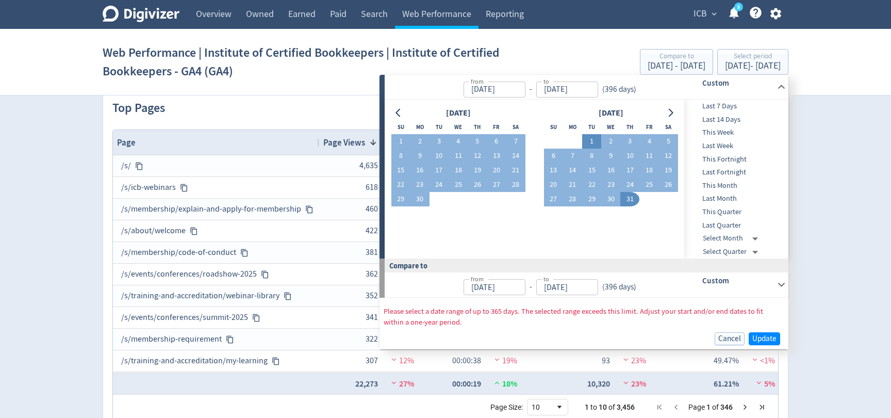
click at [593, 139] on button "1" at bounding box center [591, 141] width 19 height 14
type input "[DATE]"
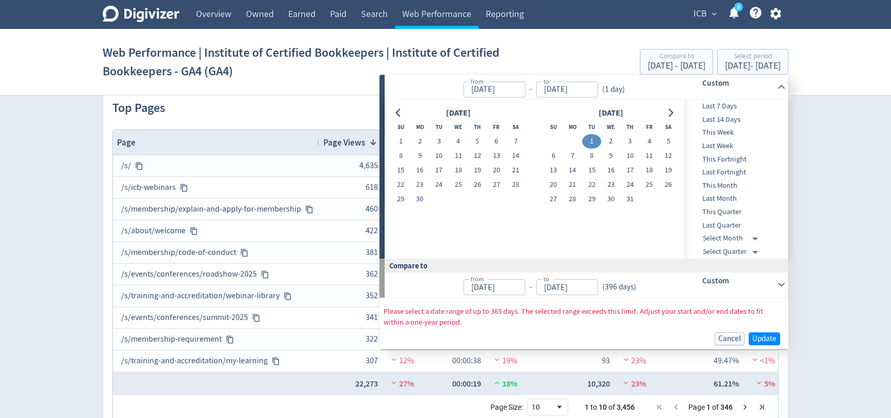
click at [392, 118] on div at bounding box center [398, 113] width 15 height 15
click at [393, 114] on button "Go to previous month" at bounding box center [398, 113] width 15 height 14
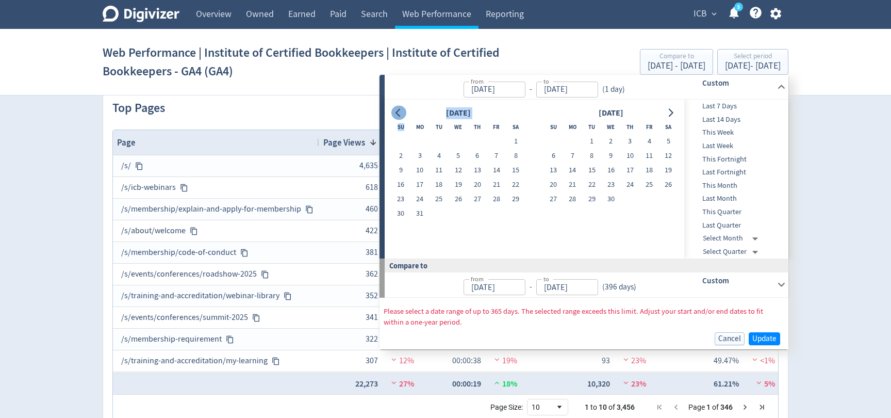
click at [393, 114] on button "Go to previous month" at bounding box center [398, 113] width 15 height 14
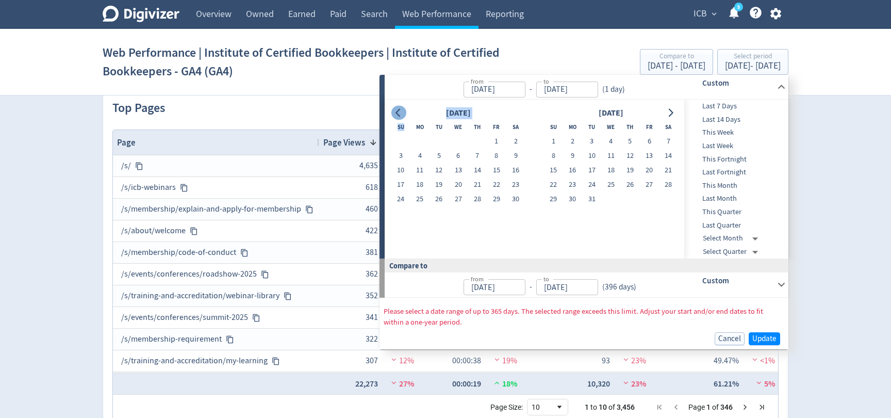
click at [393, 114] on button "Go to previous month" at bounding box center [398, 113] width 15 height 14
click at [413, 141] on button "1" at bounding box center [419, 141] width 19 height 14
type input "[DATE]"
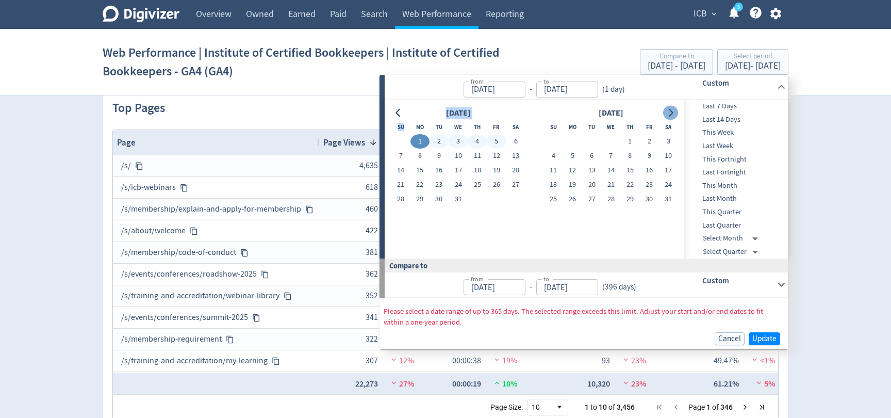
click at [671, 115] on icon "Go to next month" at bounding box center [671, 113] width 5 height 8
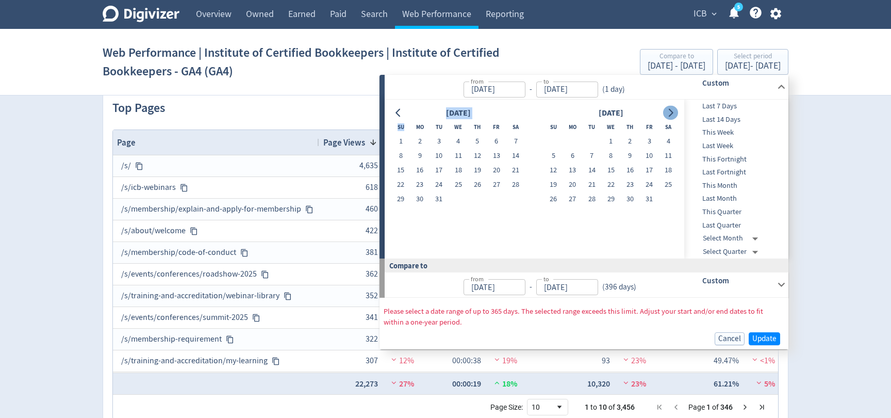
click at [671, 115] on icon "Go to next month" at bounding box center [671, 113] width 5 height 8
click at [671, 114] on icon "Go to next month" at bounding box center [671, 113] width 5 height 8
click at [672, 114] on icon "Go to next month" at bounding box center [670, 113] width 8 height 8
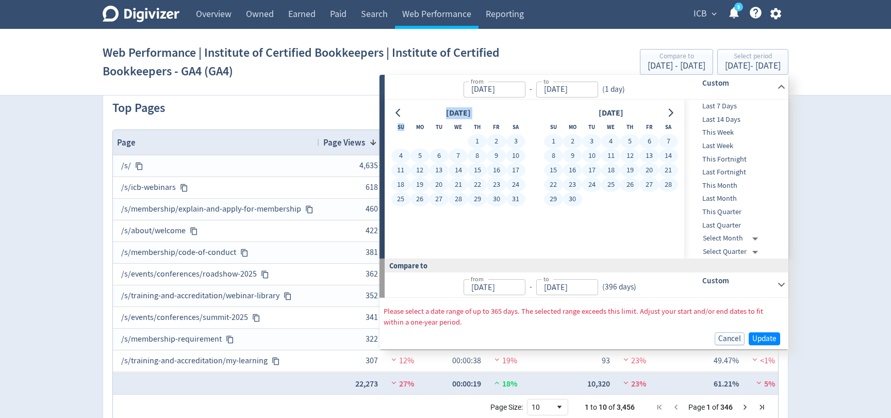
click at [577, 199] on button "30" at bounding box center [572, 199] width 19 height 14
type input "[DATE]"
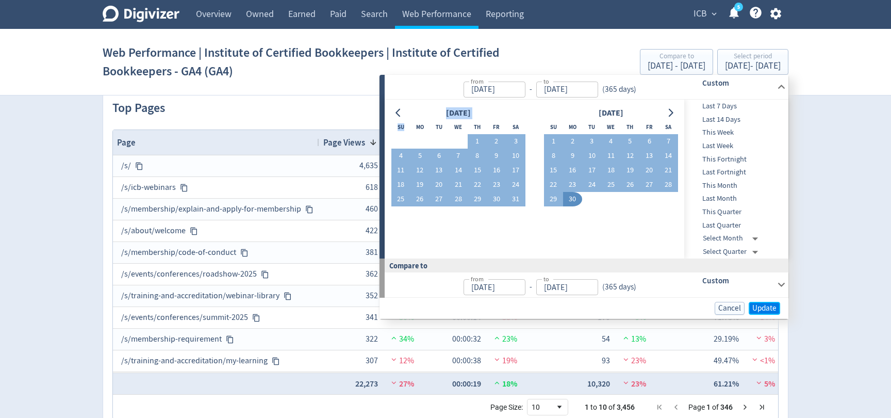
click at [754, 309] on span "Update" at bounding box center [764, 308] width 24 height 8
